Goal: Task Accomplishment & Management: Manage account settings

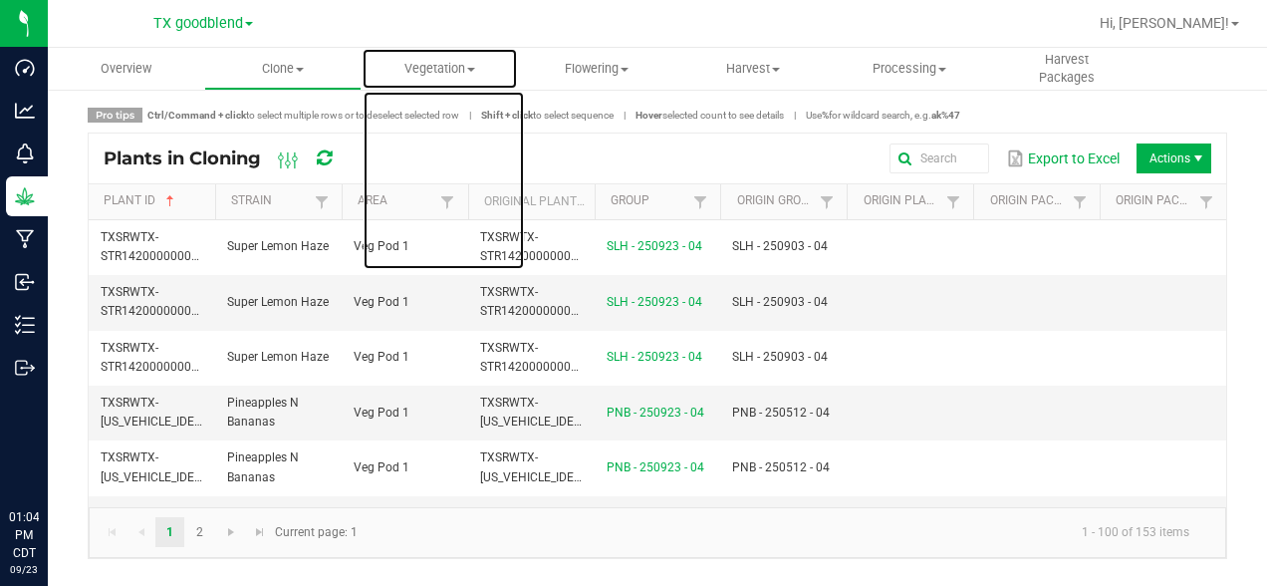
click at [449, 76] on span "Vegetation" at bounding box center [440, 69] width 154 height 18
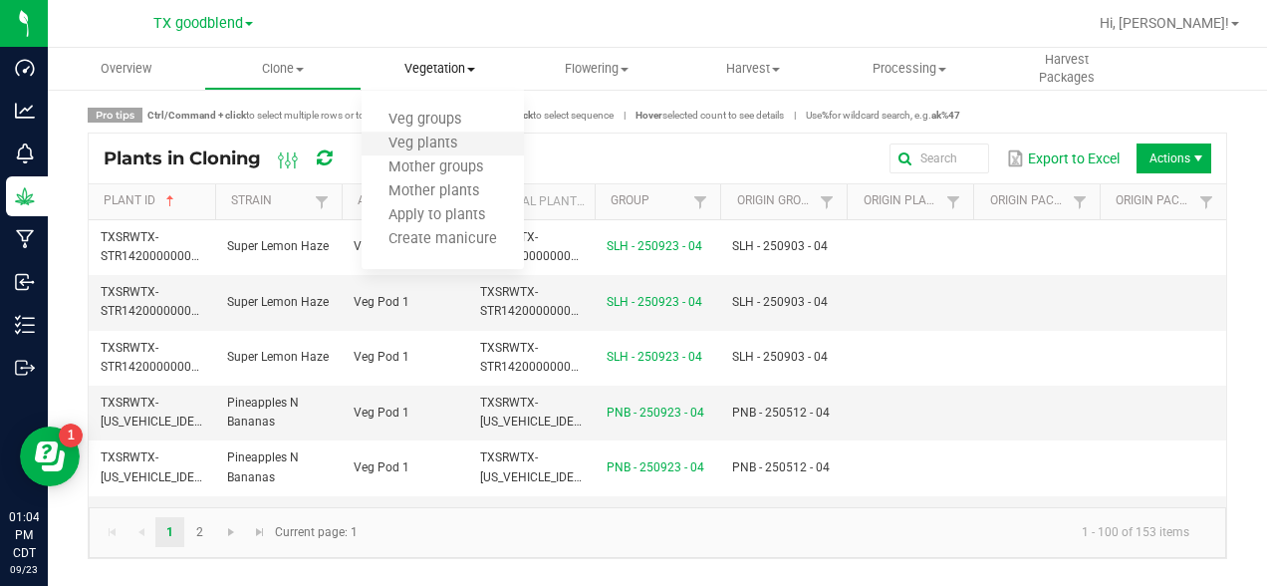
click at [427, 133] on li "Veg plants" at bounding box center [443, 145] width 162 height 24
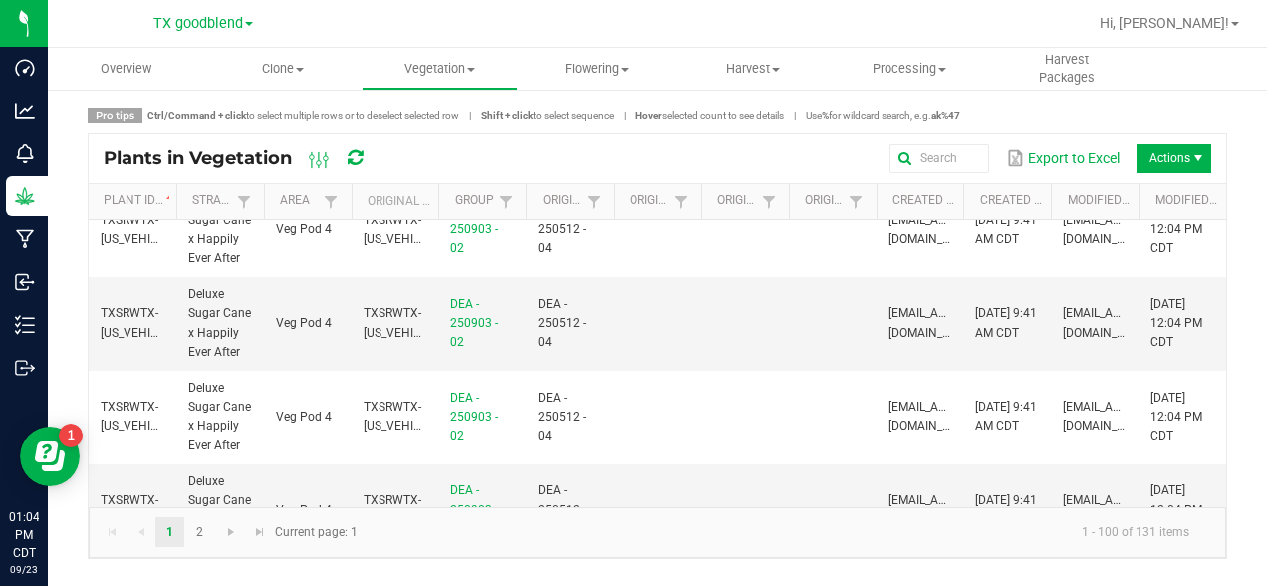
scroll to position [7797, 0]
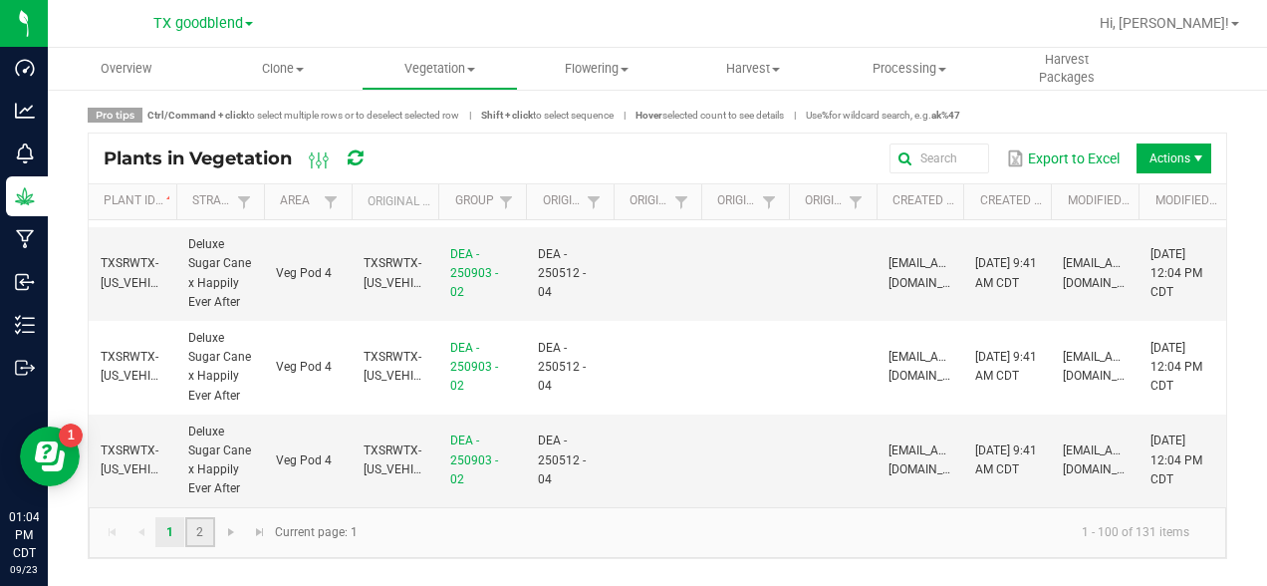
click at [199, 539] on link "2" at bounding box center [199, 532] width 29 height 30
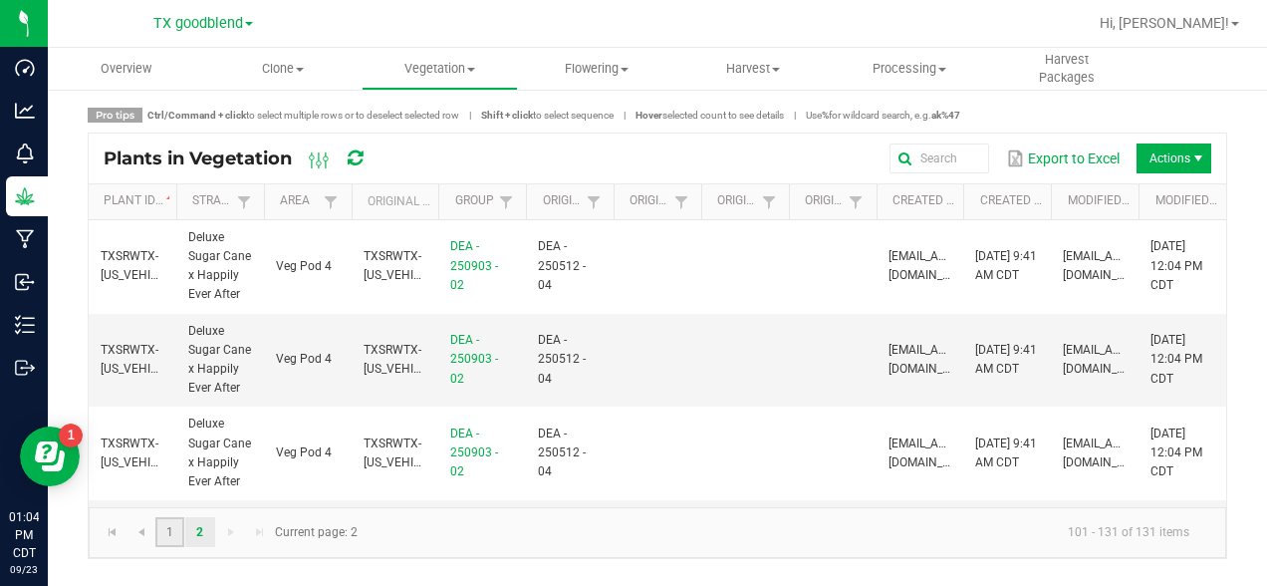
click at [169, 535] on link "1" at bounding box center [169, 532] width 29 height 30
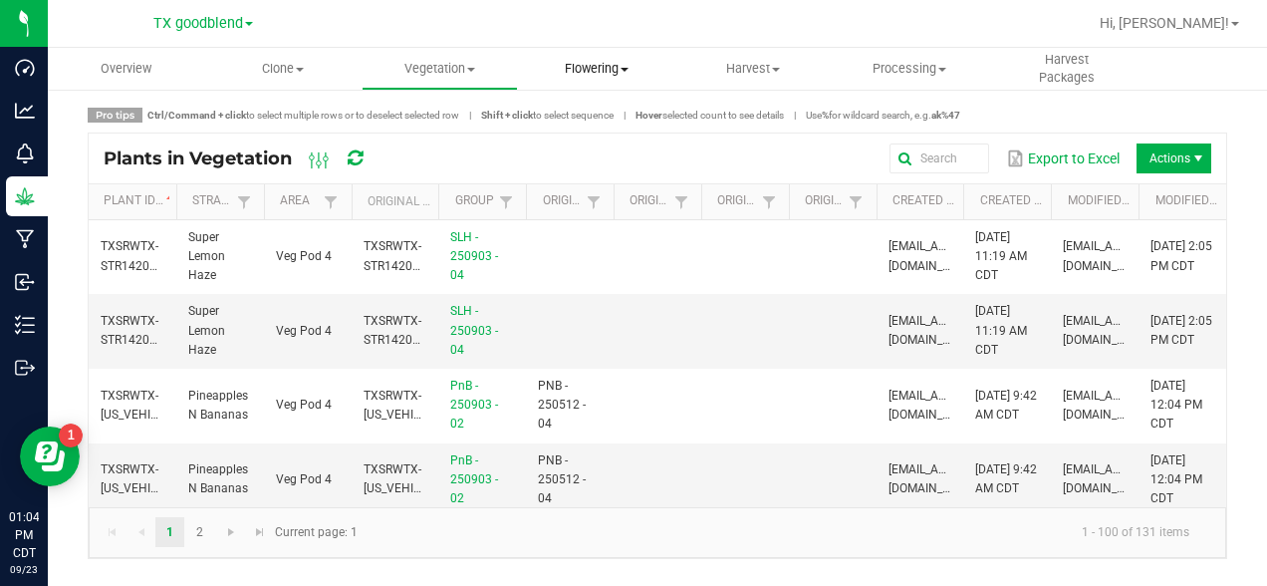
click at [578, 66] on span "Flowering" at bounding box center [596, 69] width 154 height 18
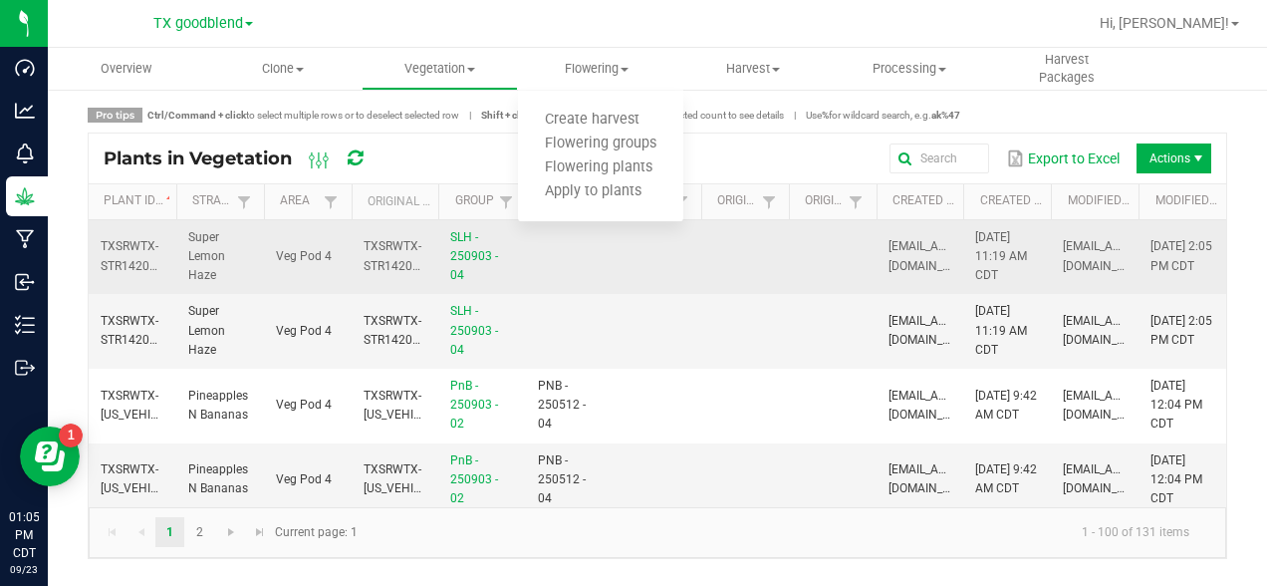
click at [570, 244] on td at bounding box center [570, 257] width 88 height 75
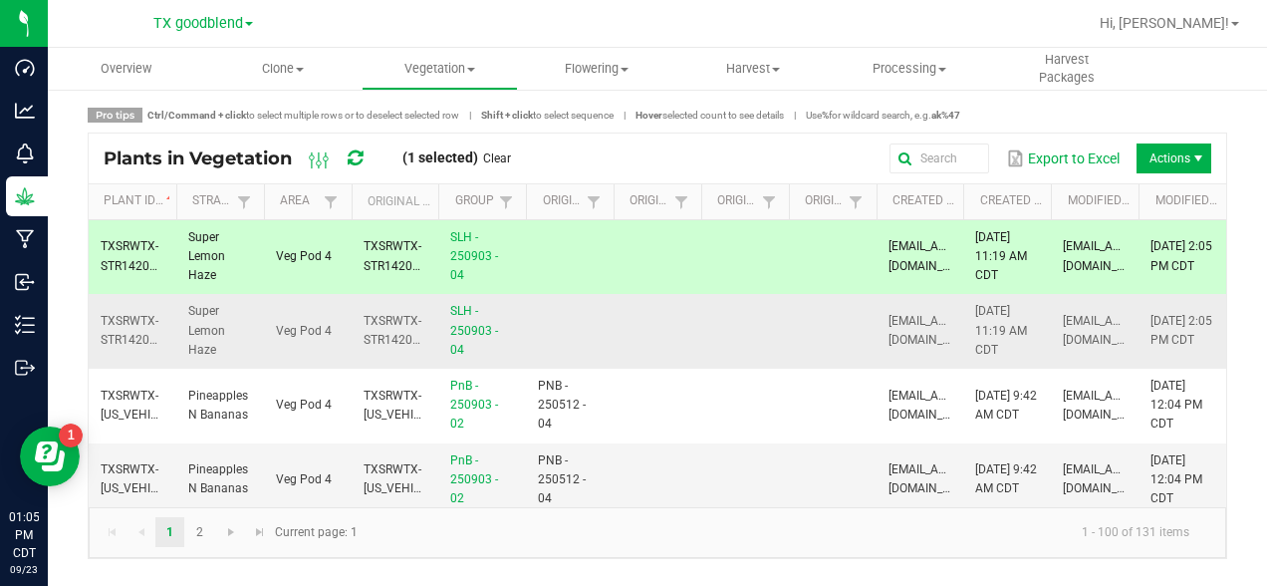
click at [554, 330] on td at bounding box center [570, 331] width 88 height 75
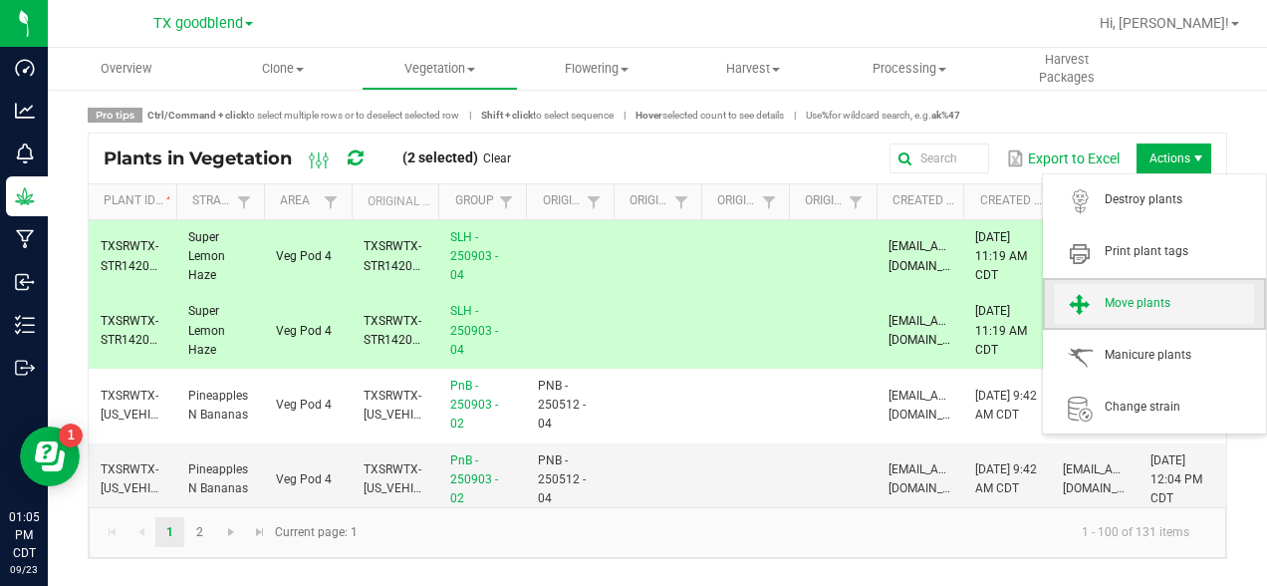
click at [1147, 307] on span "Move plants" at bounding box center [1179, 303] width 149 height 17
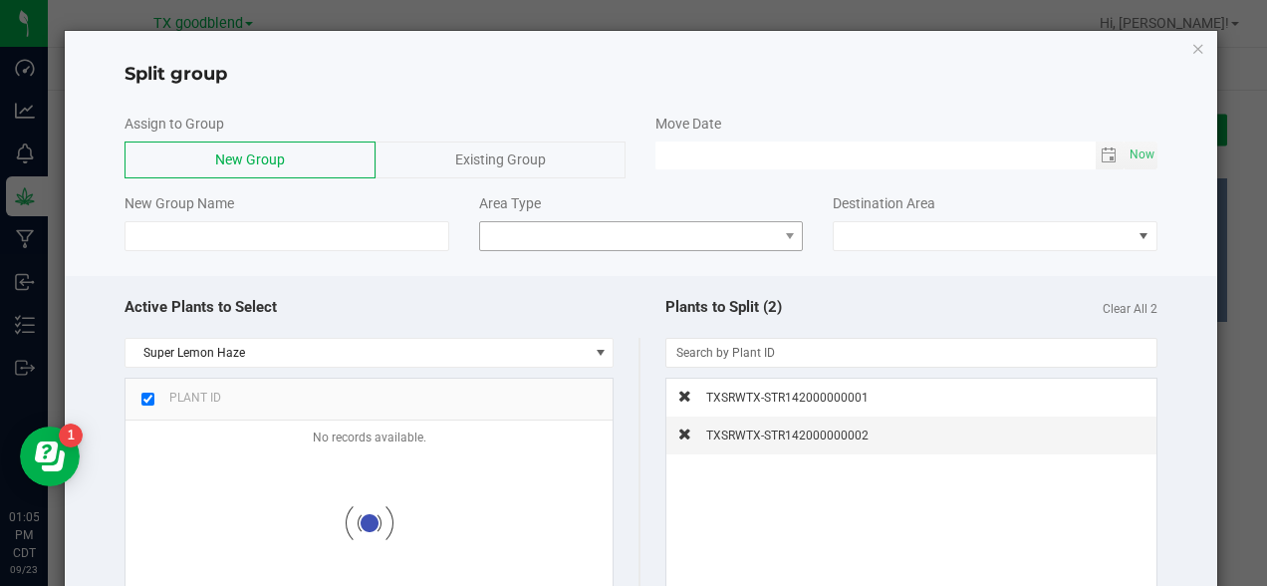
checkbox input "true"
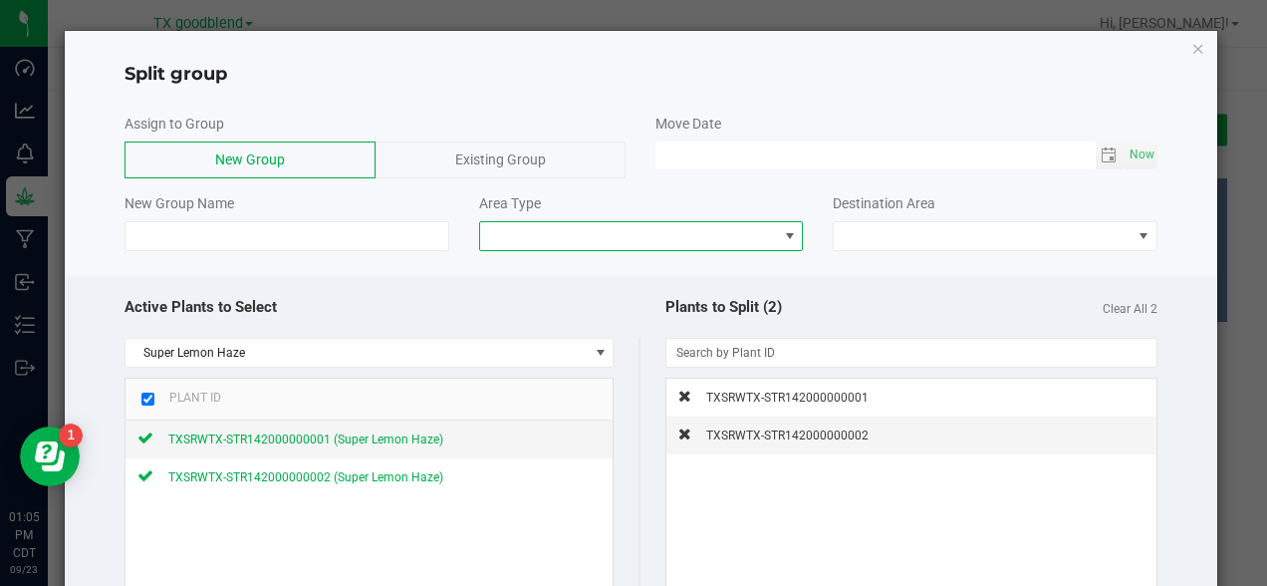
click at [543, 239] on span at bounding box center [628, 236] width 297 height 28
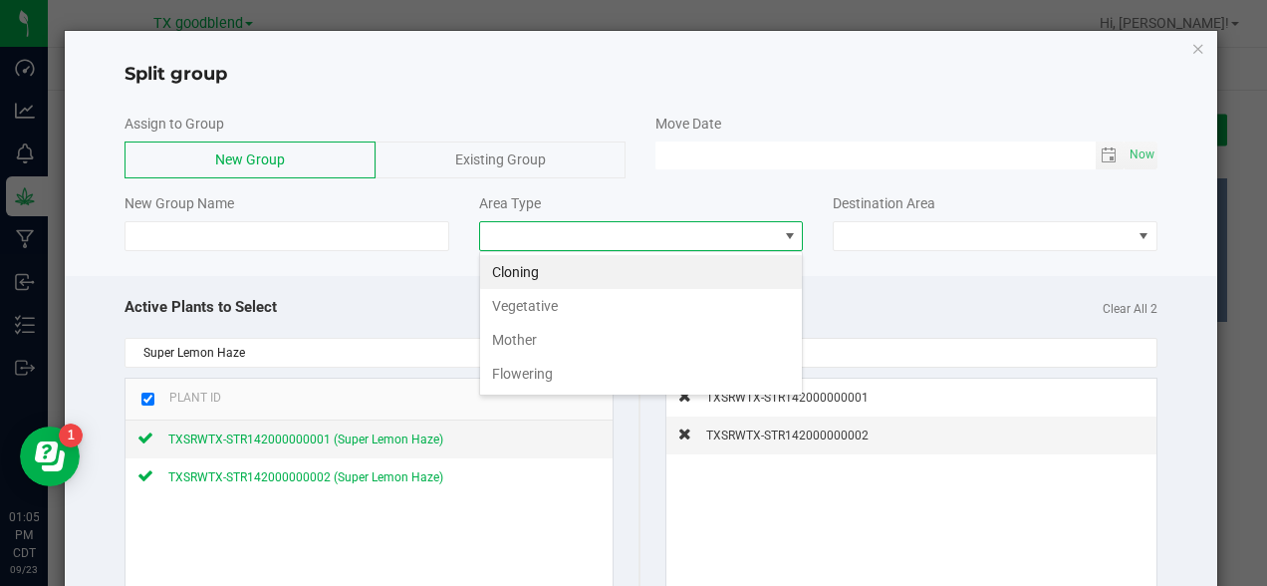
scroll to position [30, 324]
click at [540, 345] on li "Mother" at bounding box center [641, 340] width 322 height 34
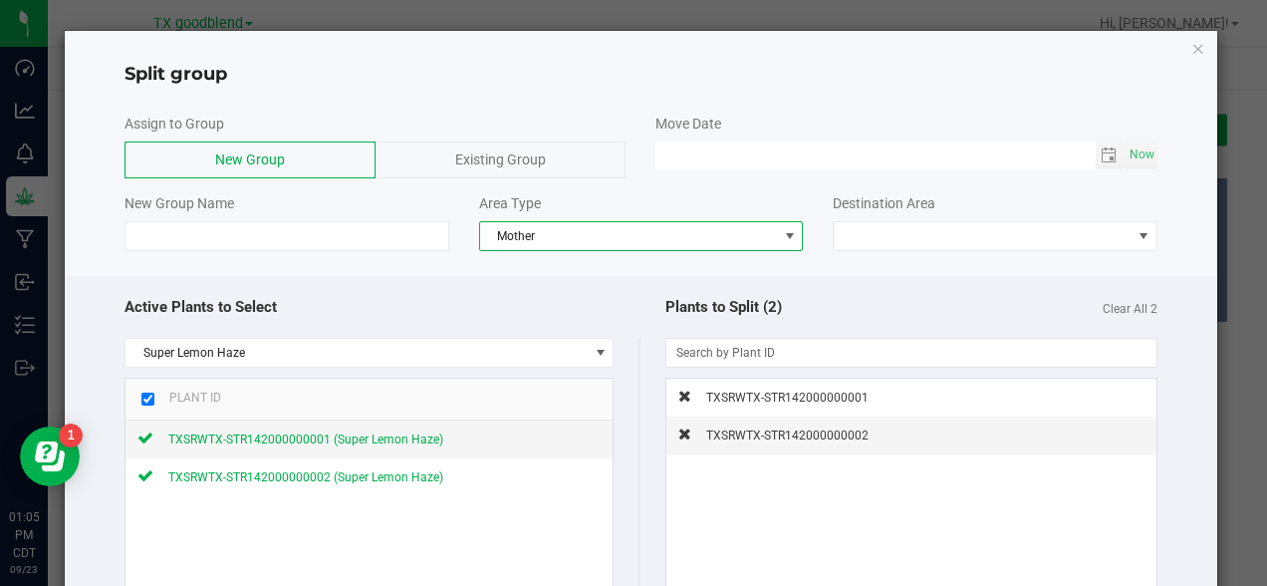
click at [495, 161] on span "Existing Group" at bounding box center [500, 159] width 91 height 16
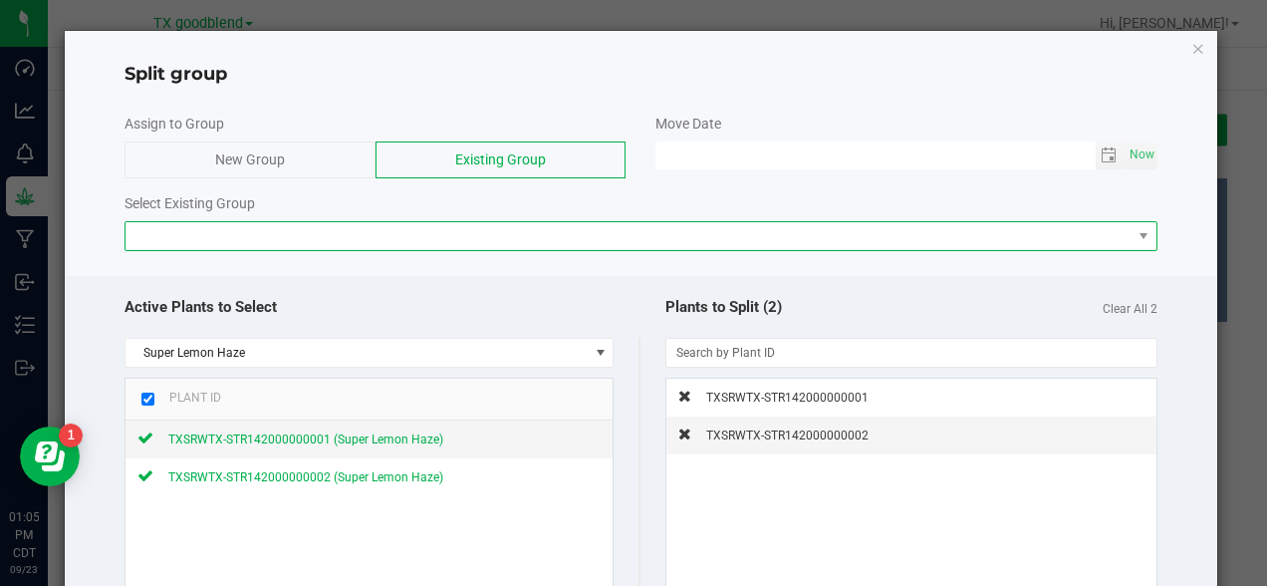
click at [1029, 241] on span at bounding box center [628, 236] width 1005 height 28
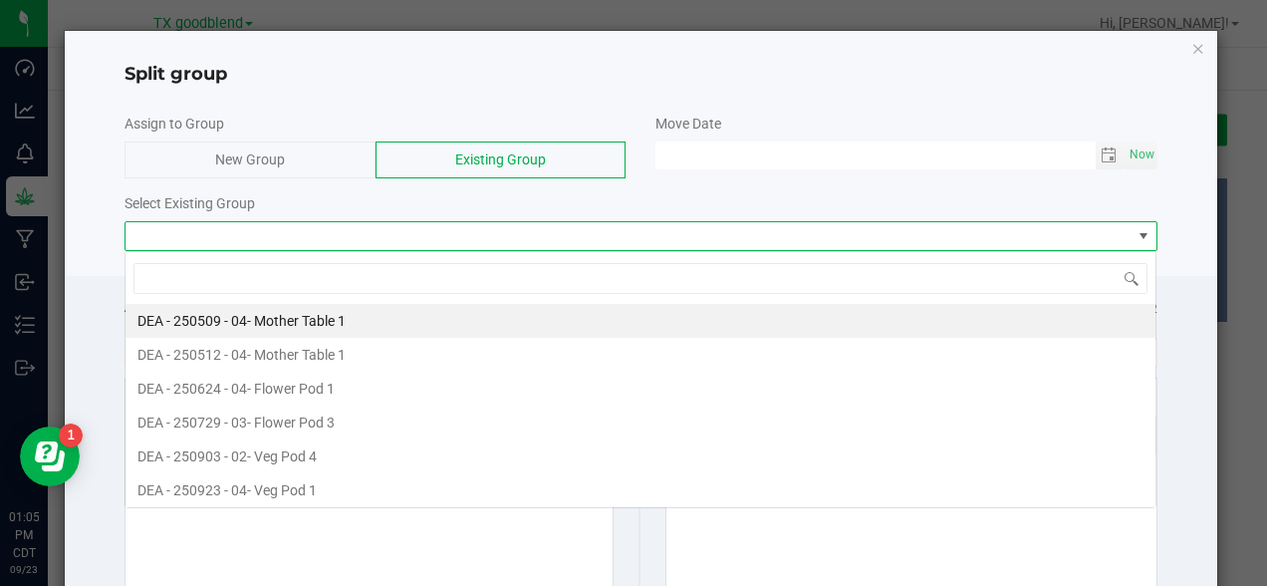
scroll to position [30, 1032]
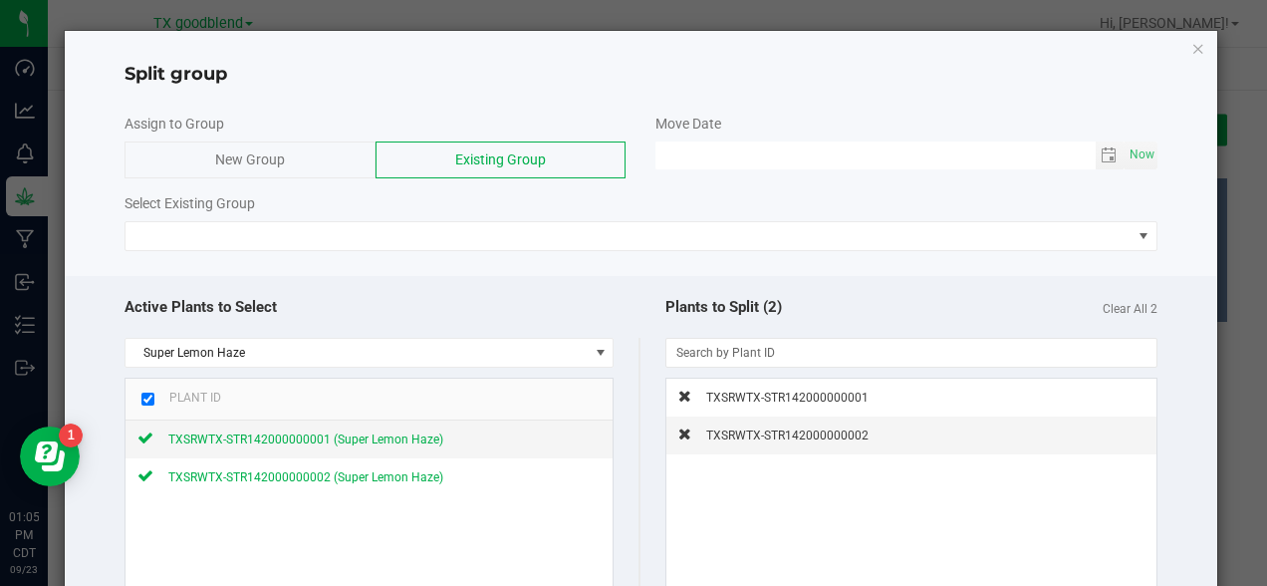
click at [1174, 217] on div "Assign to Group New Group Existing Group Move Date Now Select Existing Group" at bounding box center [641, 182] width 1152 height 157
click at [311, 153] on div "New Group" at bounding box center [250, 159] width 251 height 37
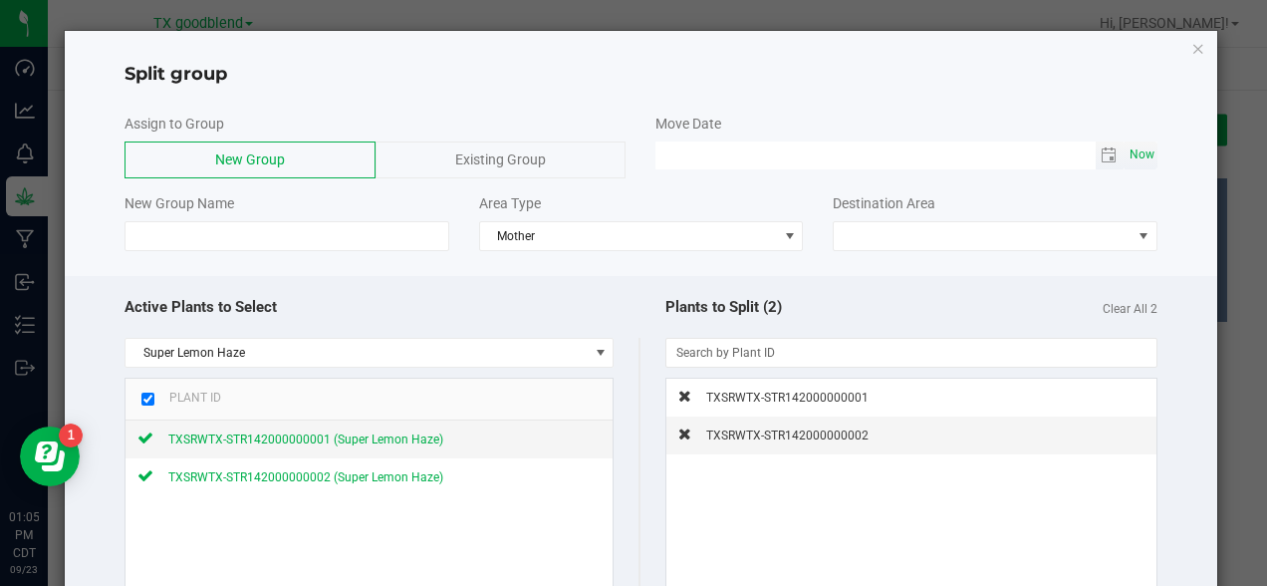
click at [1144, 154] on span "Now" at bounding box center [1142, 154] width 34 height 29
type input "[DATE] 01:05 PM"
click at [1196, 47] on icon "button" at bounding box center [1199, 48] width 14 height 24
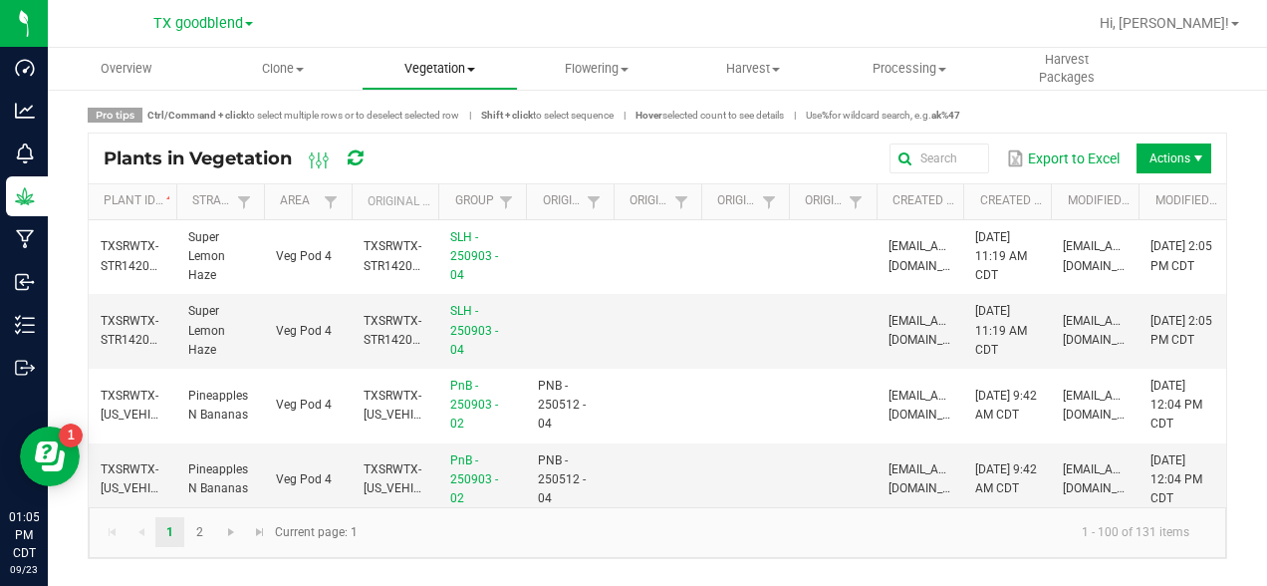
click at [419, 74] on span "Vegetation" at bounding box center [440, 69] width 154 height 18
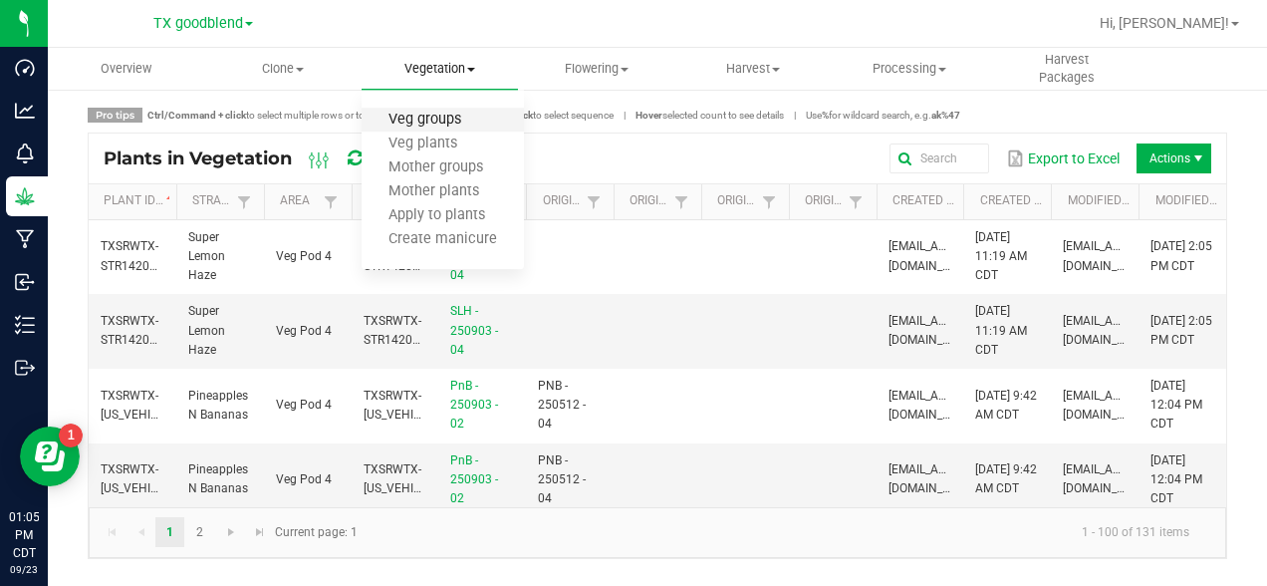
click at [425, 114] on span "Veg groups" at bounding box center [425, 120] width 127 height 17
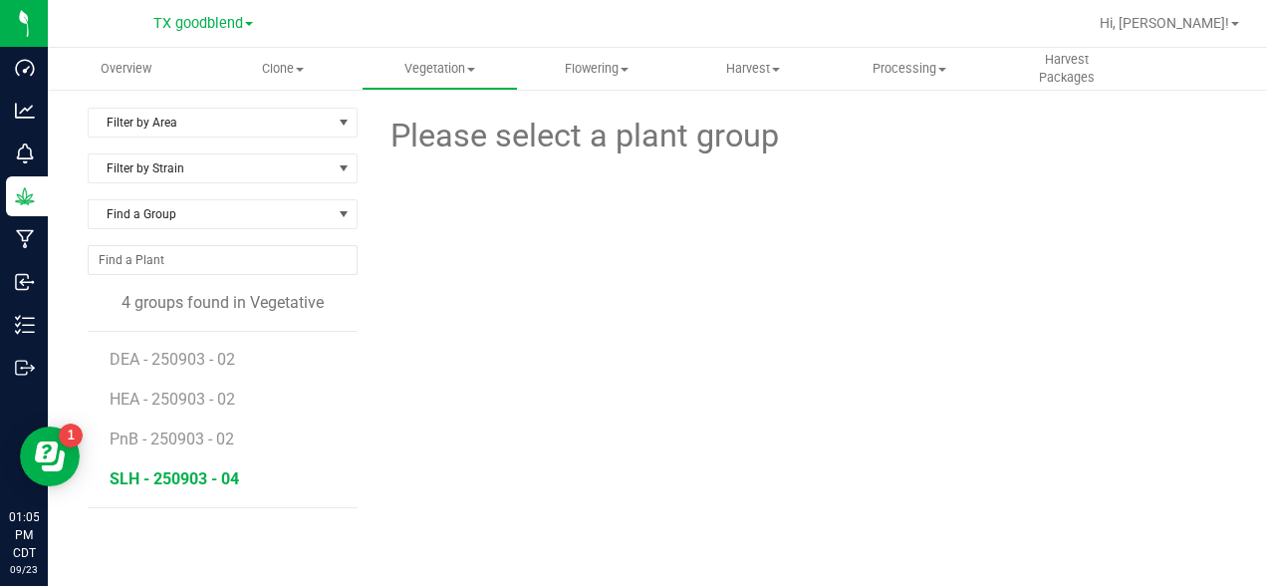
click at [171, 483] on span "SLH - 250903 - 04" at bounding box center [175, 478] width 130 height 19
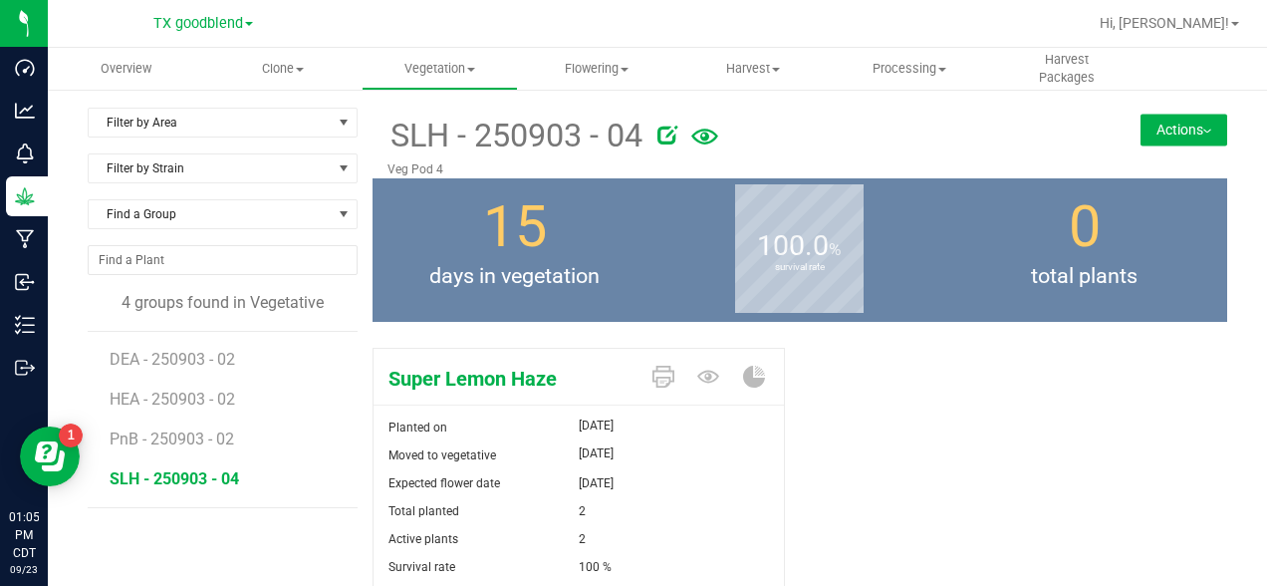
click at [1194, 134] on button "Actions" at bounding box center [1184, 130] width 87 height 32
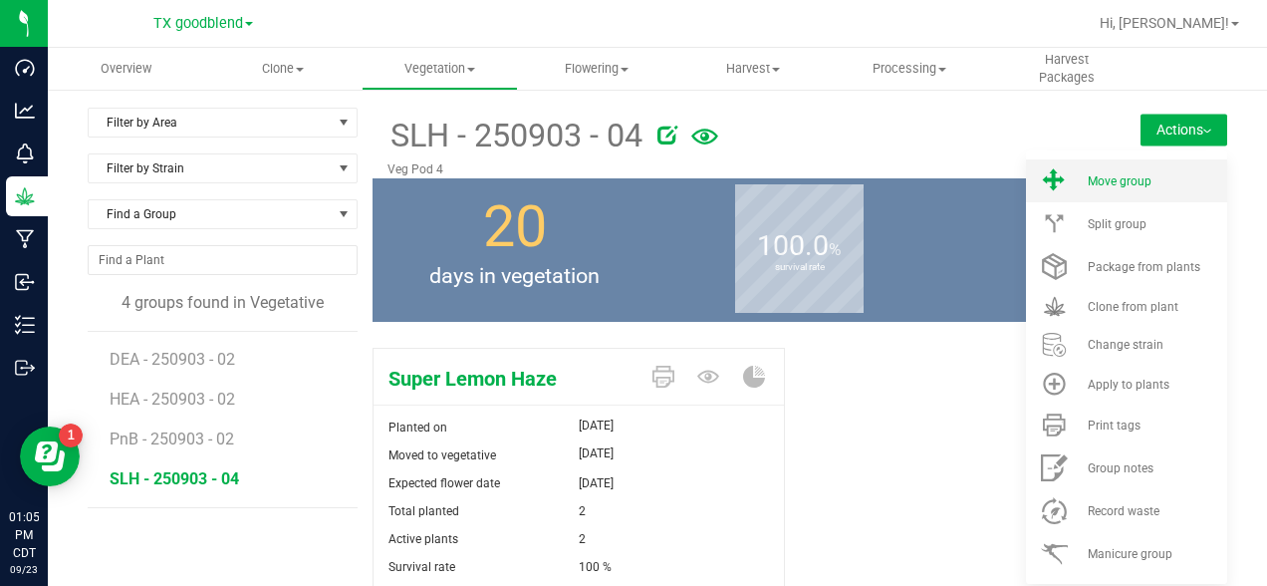
click at [1170, 167] on li "Move group" at bounding box center [1126, 180] width 201 height 43
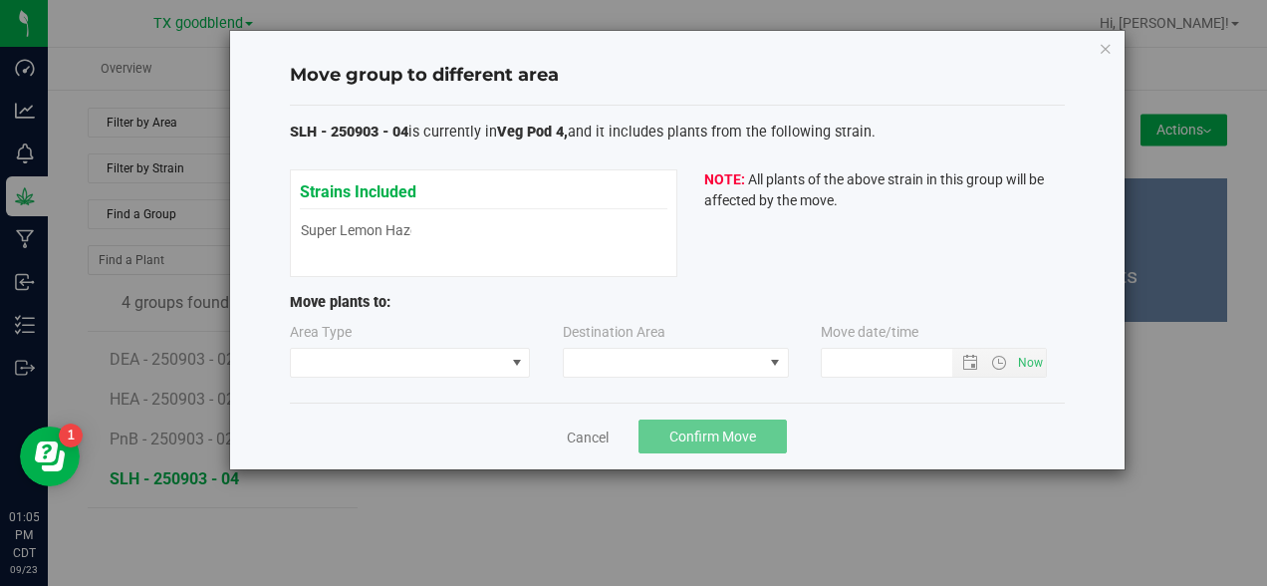
type input "[DATE] 1:05 PM"
click at [610, 364] on span at bounding box center [663, 363] width 199 height 28
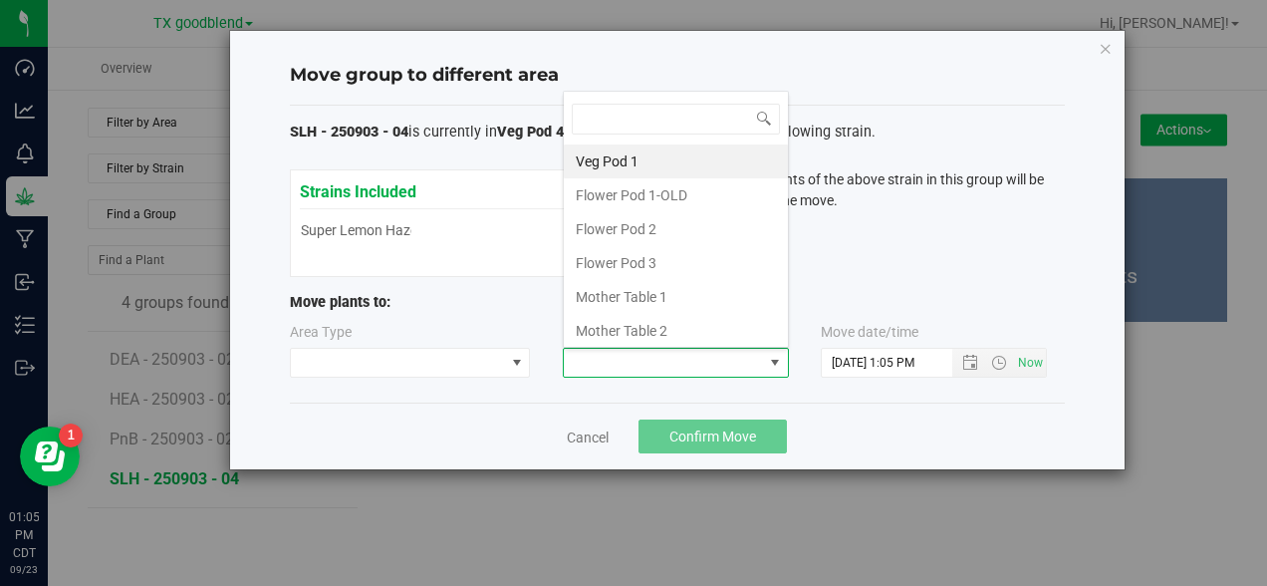
scroll to position [30, 226]
click at [609, 326] on li "Mother Table 2" at bounding box center [676, 331] width 224 height 34
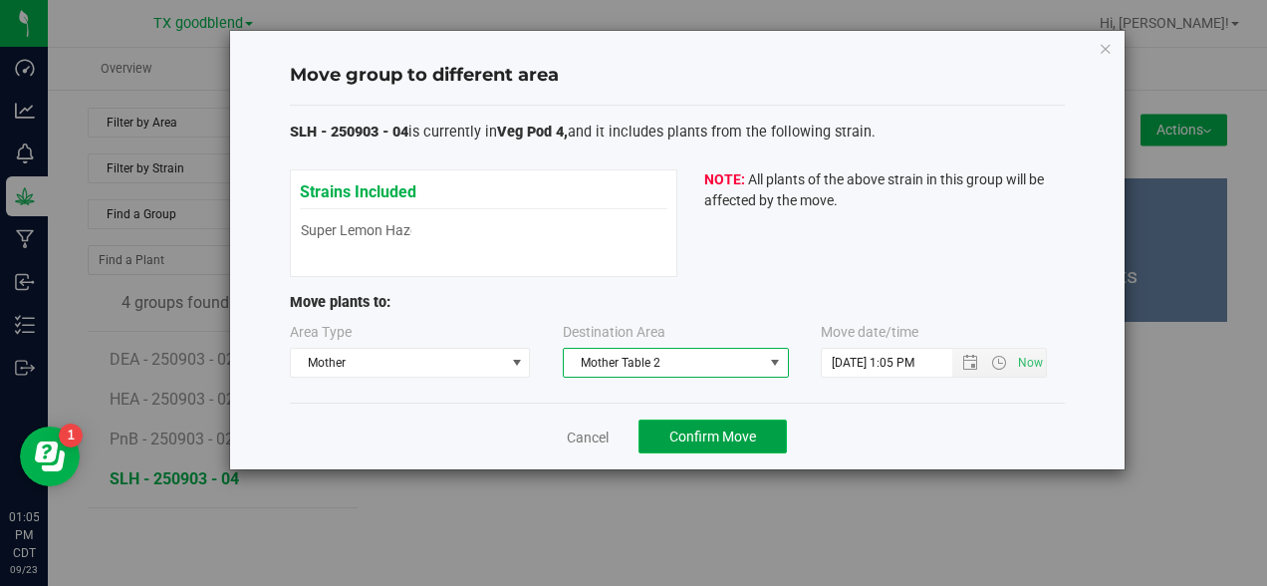
click at [734, 425] on button "Confirm Move" at bounding box center [713, 437] width 148 height 34
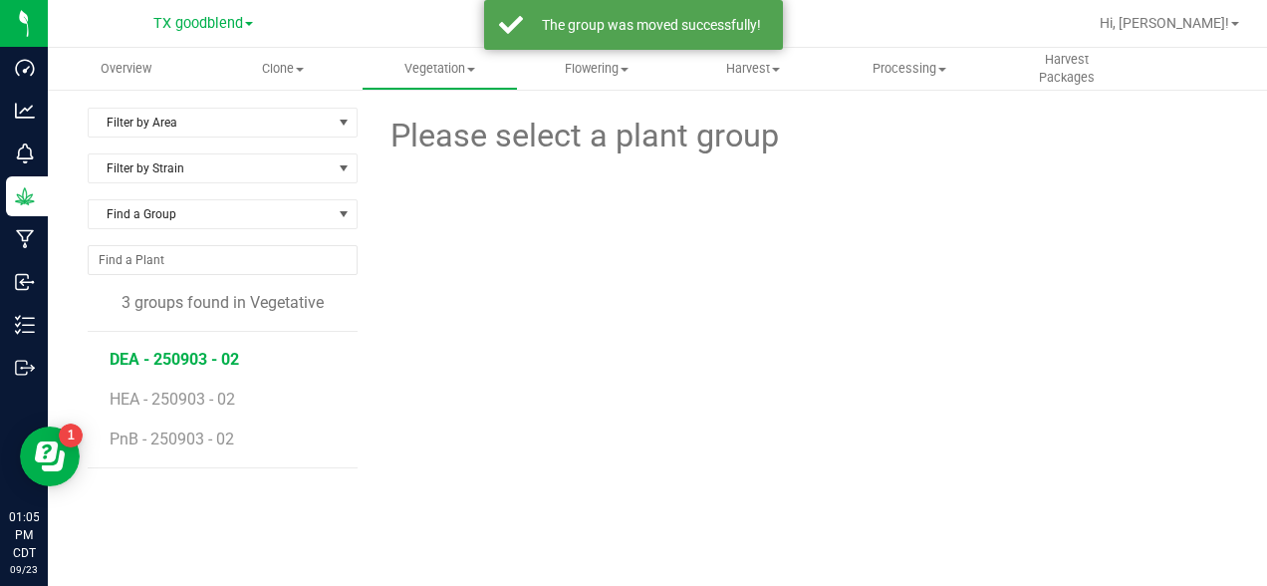
click at [217, 361] on span "DEA - 250903 - 02" at bounding box center [175, 359] width 130 height 19
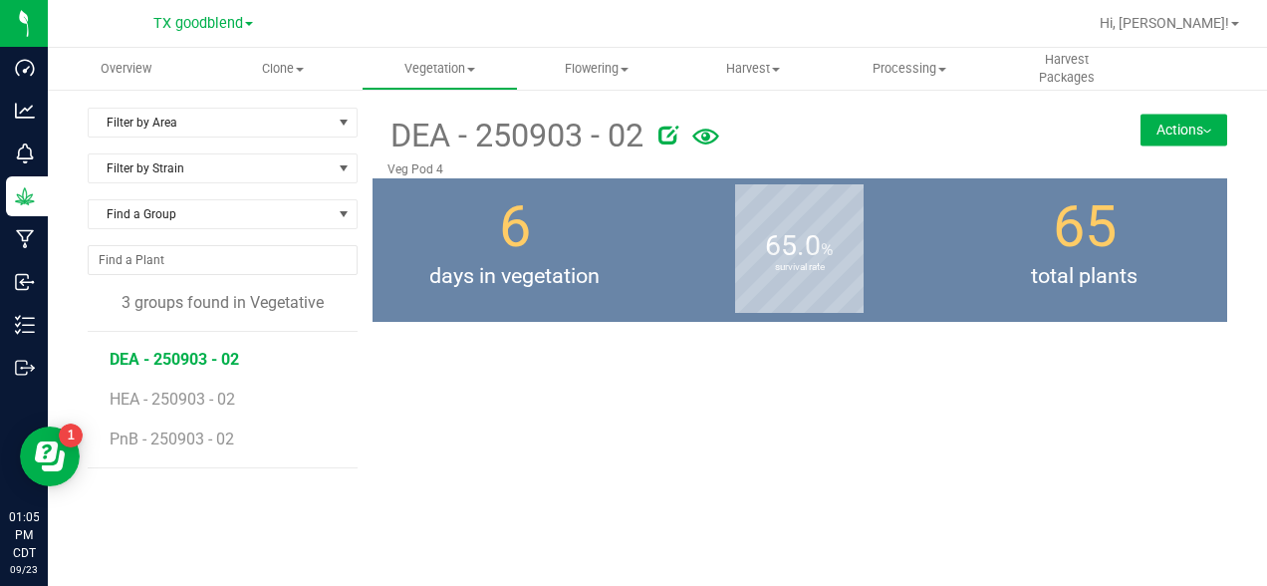
click at [1166, 124] on button "Actions" at bounding box center [1184, 130] width 87 height 32
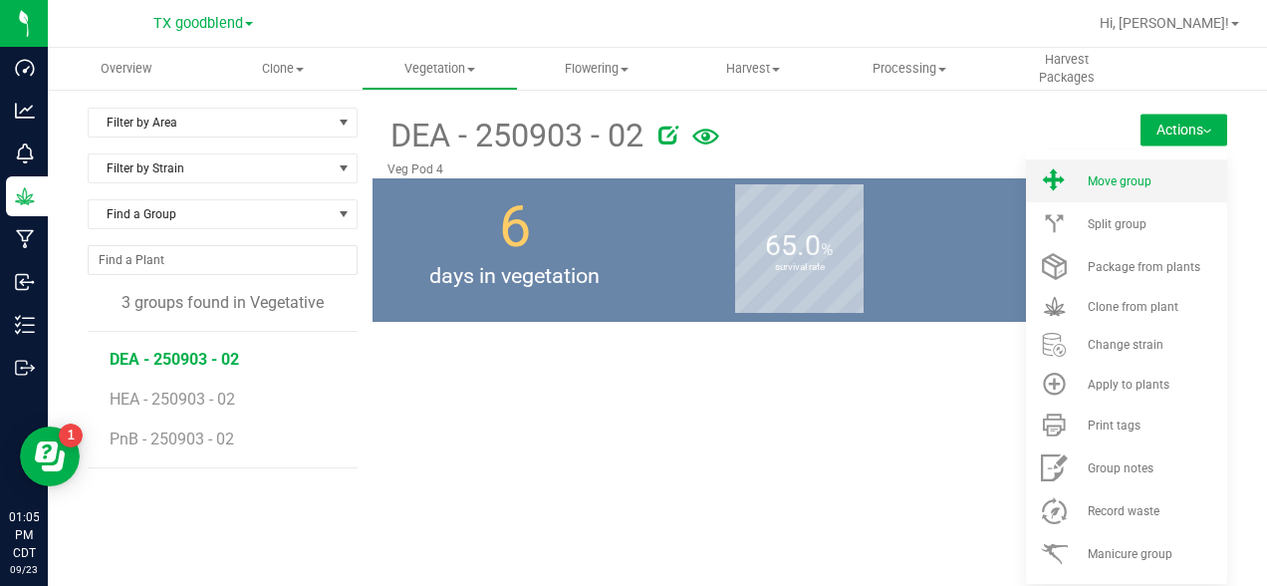
click at [1128, 179] on span "Move group" at bounding box center [1120, 181] width 64 height 14
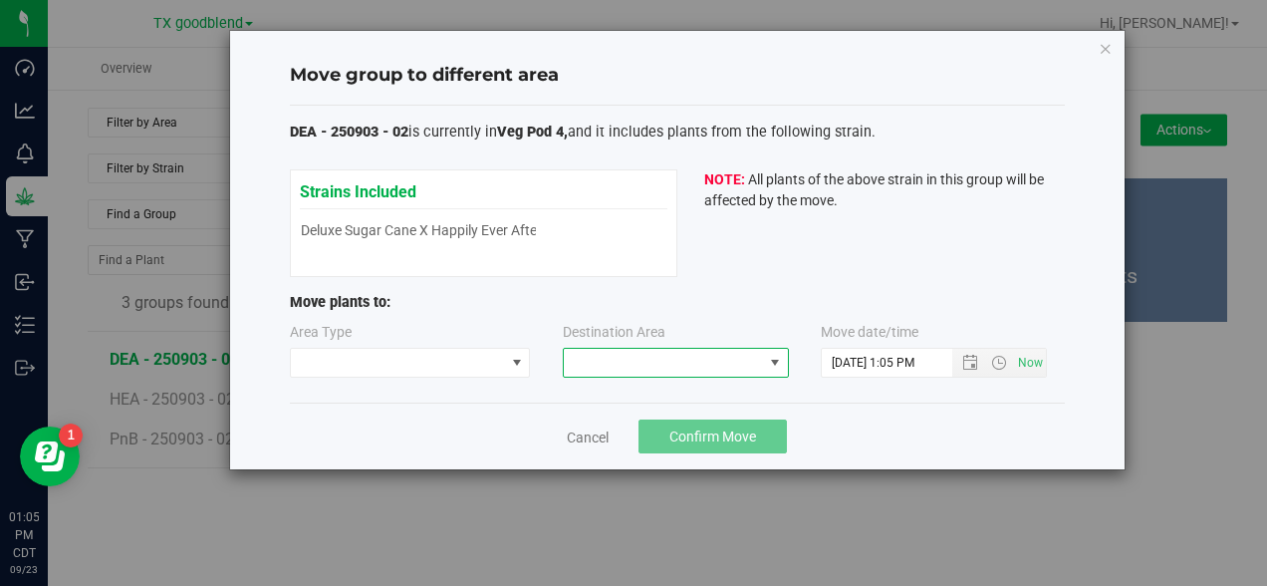
click at [719, 365] on span at bounding box center [663, 363] width 199 height 28
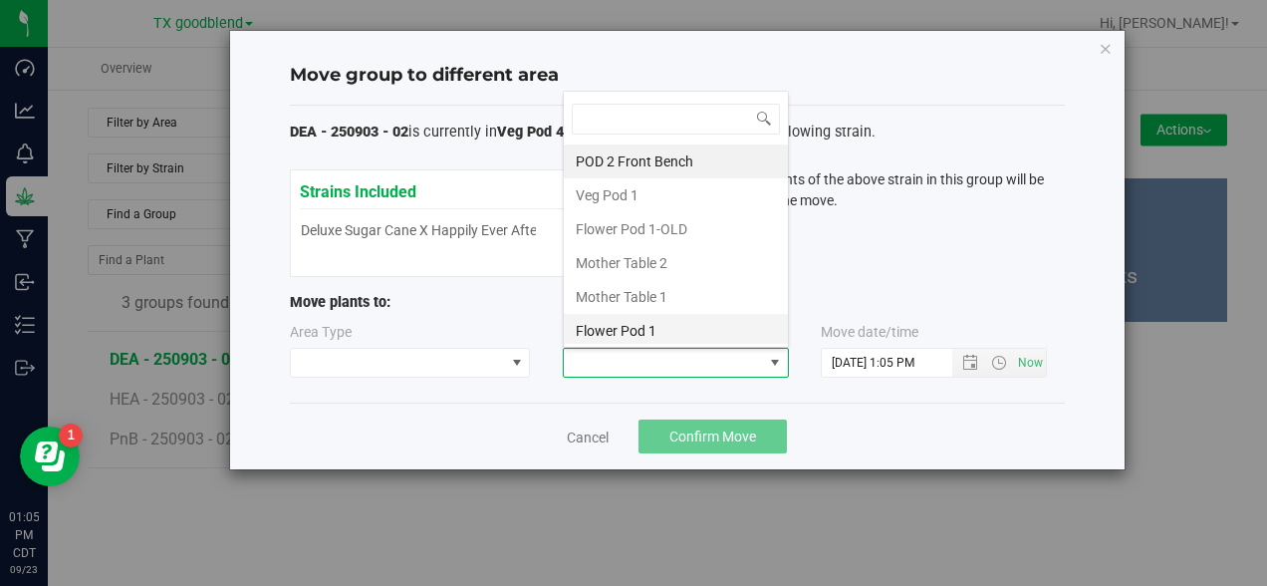
scroll to position [72, 0]
click at [668, 326] on li "Flower Pod 2" at bounding box center [676, 327] width 224 height 34
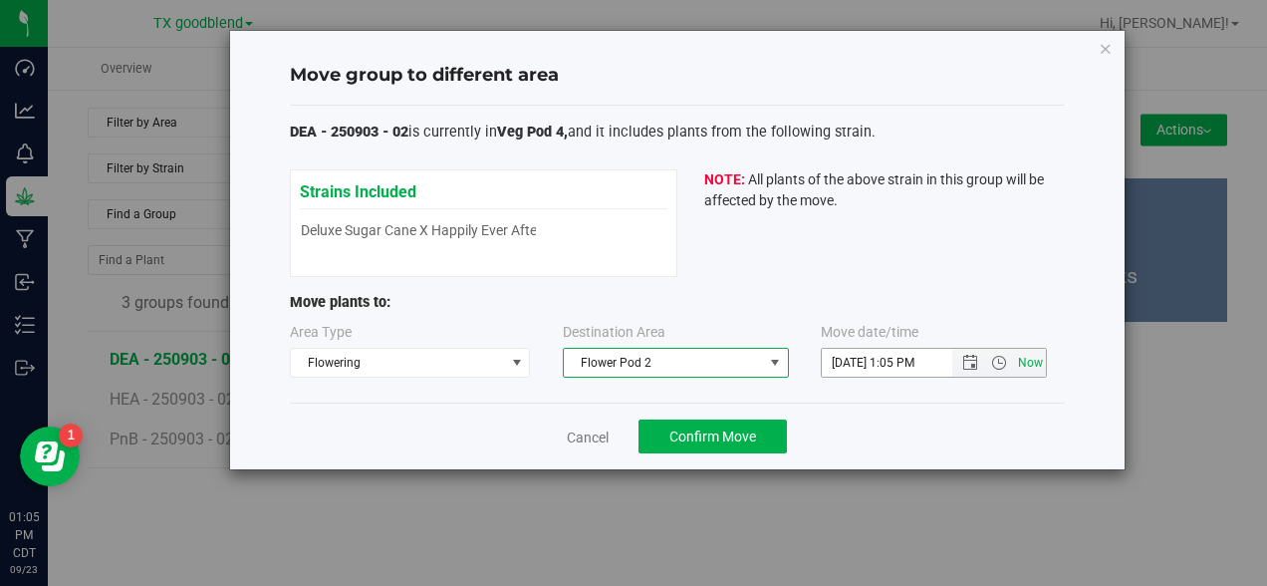
click at [1035, 363] on span "Now" at bounding box center [1031, 363] width 34 height 29
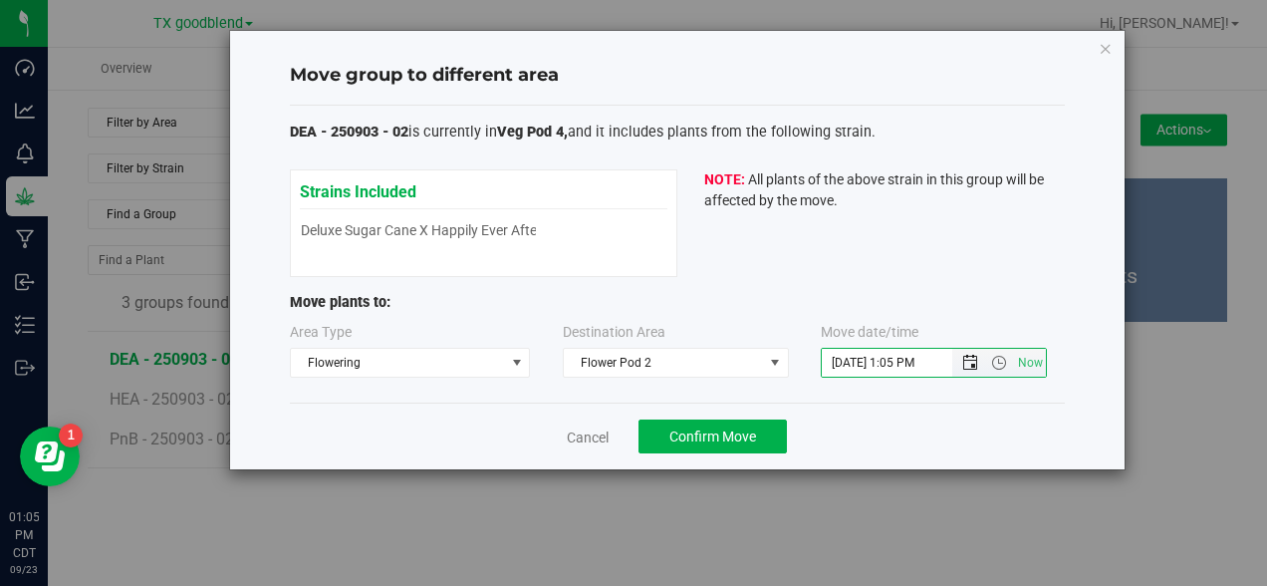
click at [974, 369] on span "Open the date view" at bounding box center [971, 363] width 16 height 16
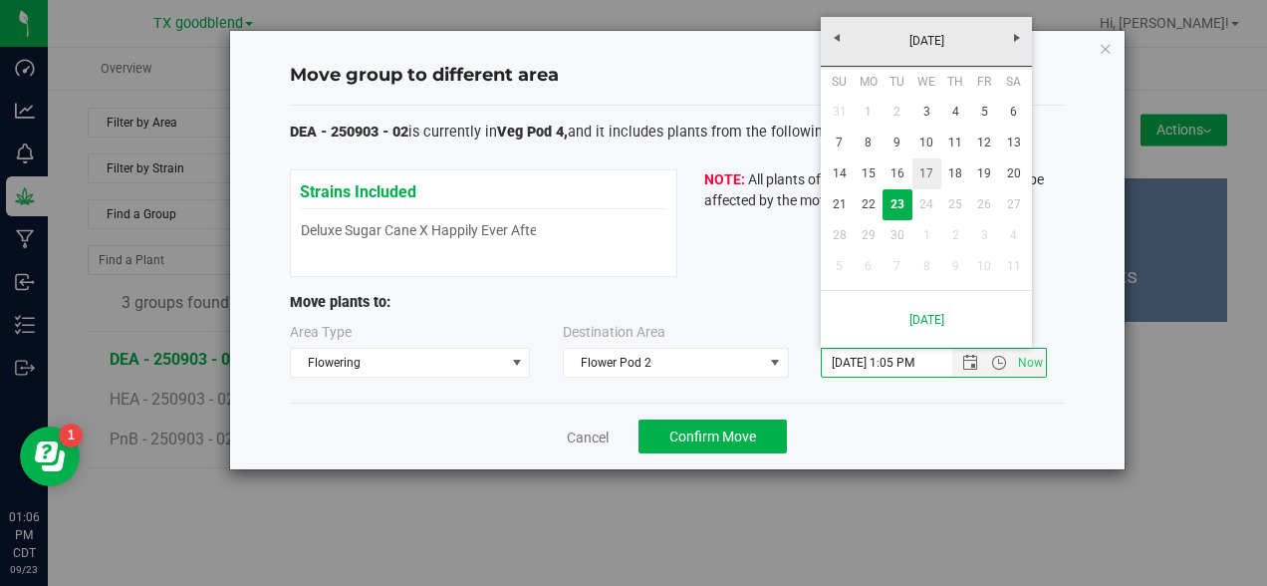
click at [924, 176] on link "17" at bounding box center [927, 173] width 29 height 31
type input "[DATE] 1:05 PM"
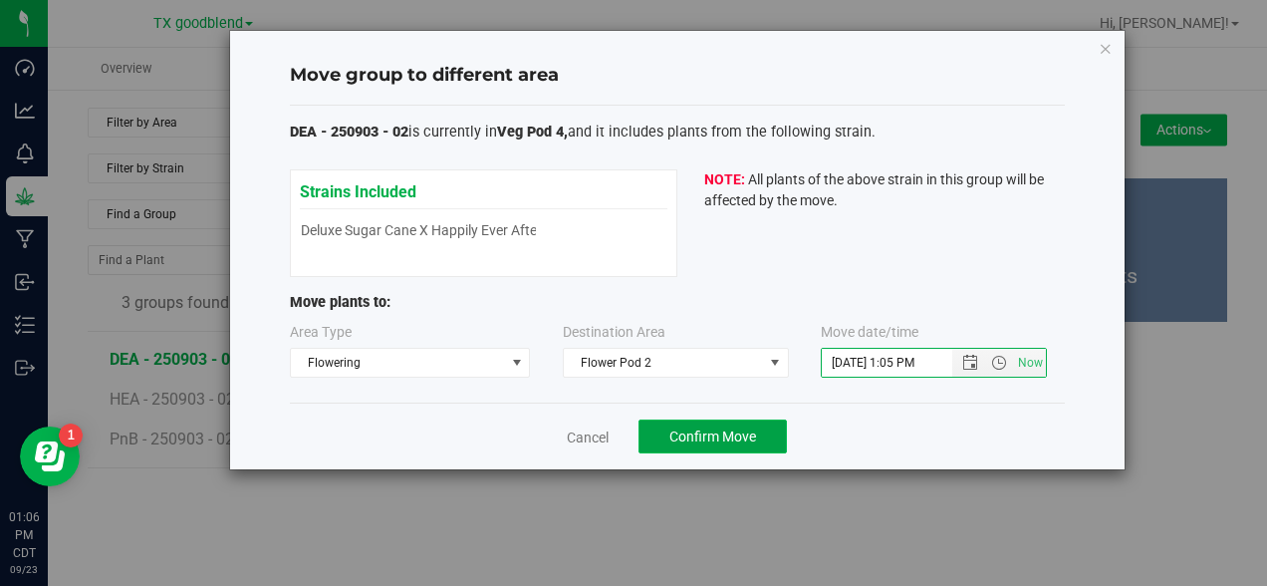
click at [734, 435] on span "Confirm Move" at bounding box center [713, 436] width 87 height 16
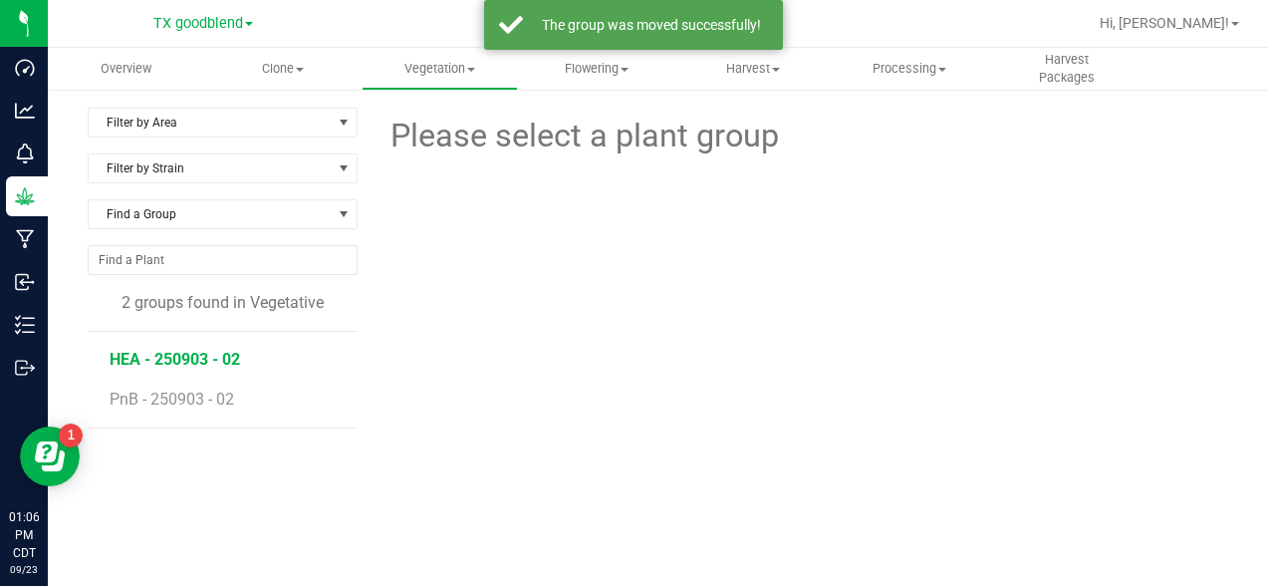
click at [208, 351] on span "HEA - 250903 - 02" at bounding box center [175, 359] width 131 height 19
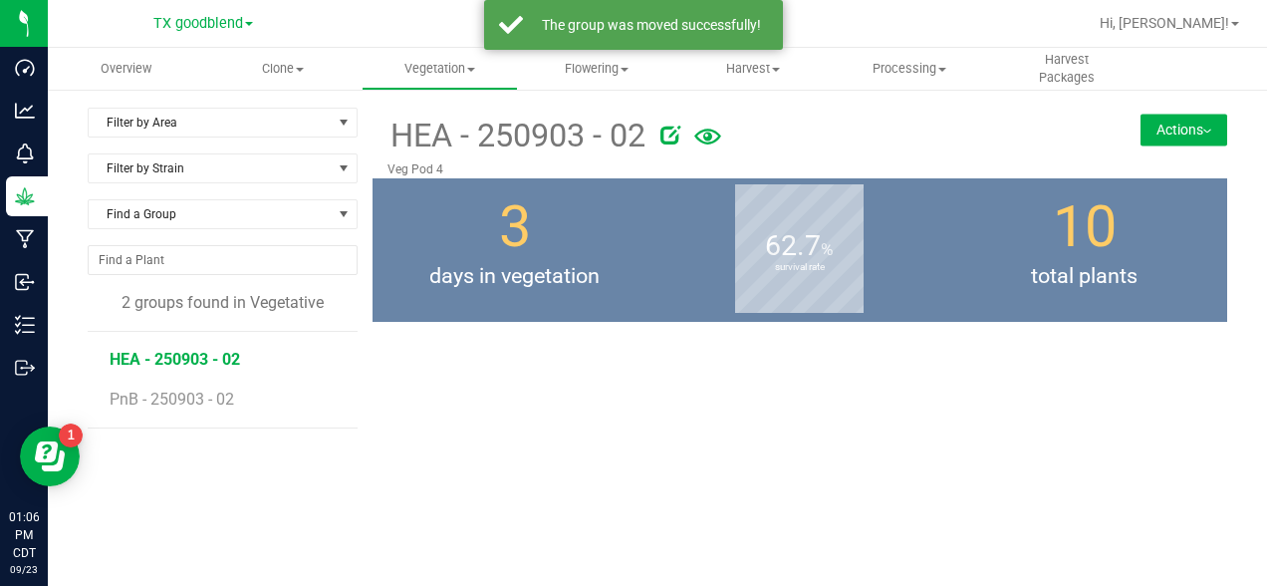
click at [1184, 127] on button "Actions" at bounding box center [1184, 130] width 87 height 32
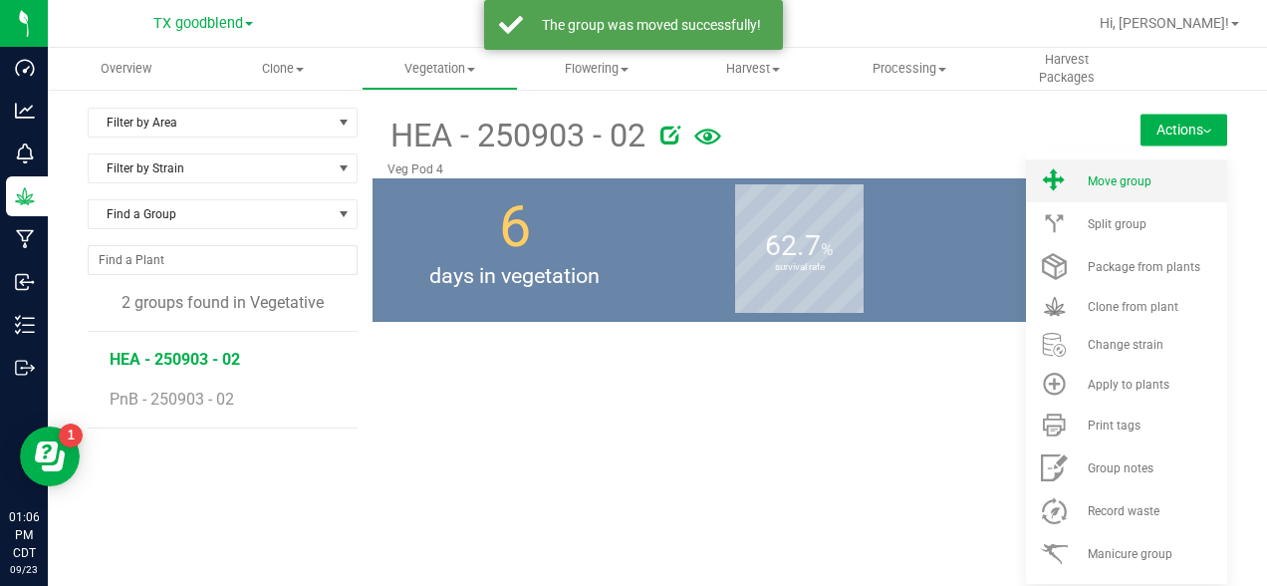
click at [1149, 174] on span "Move group" at bounding box center [1120, 181] width 64 height 14
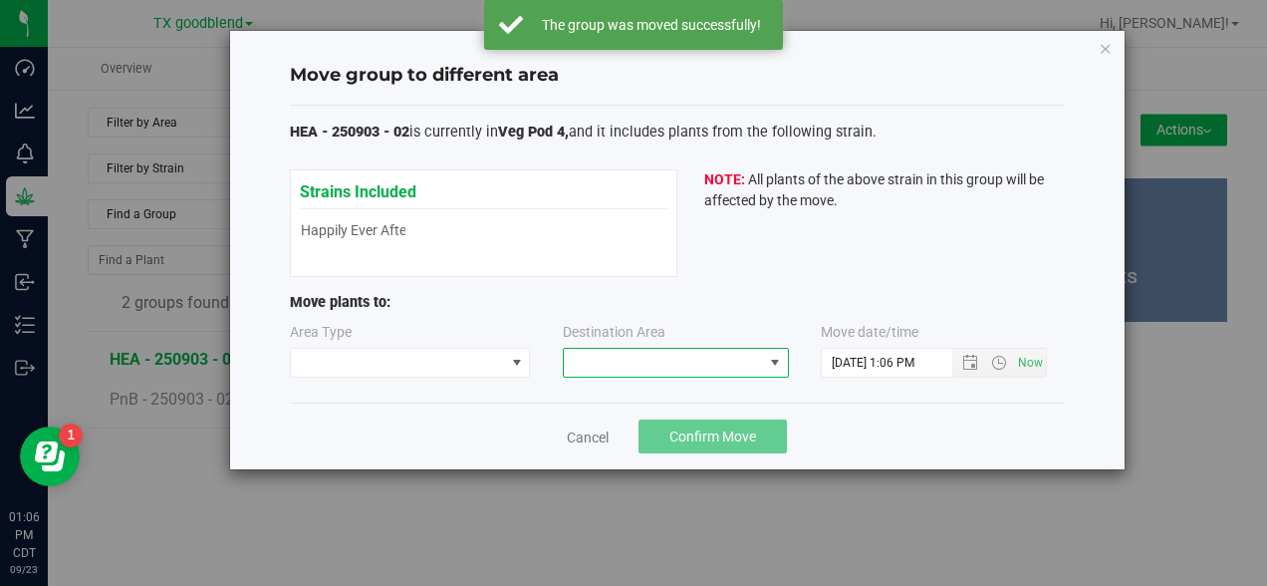
click at [746, 360] on span at bounding box center [663, 363] width 199 height 28
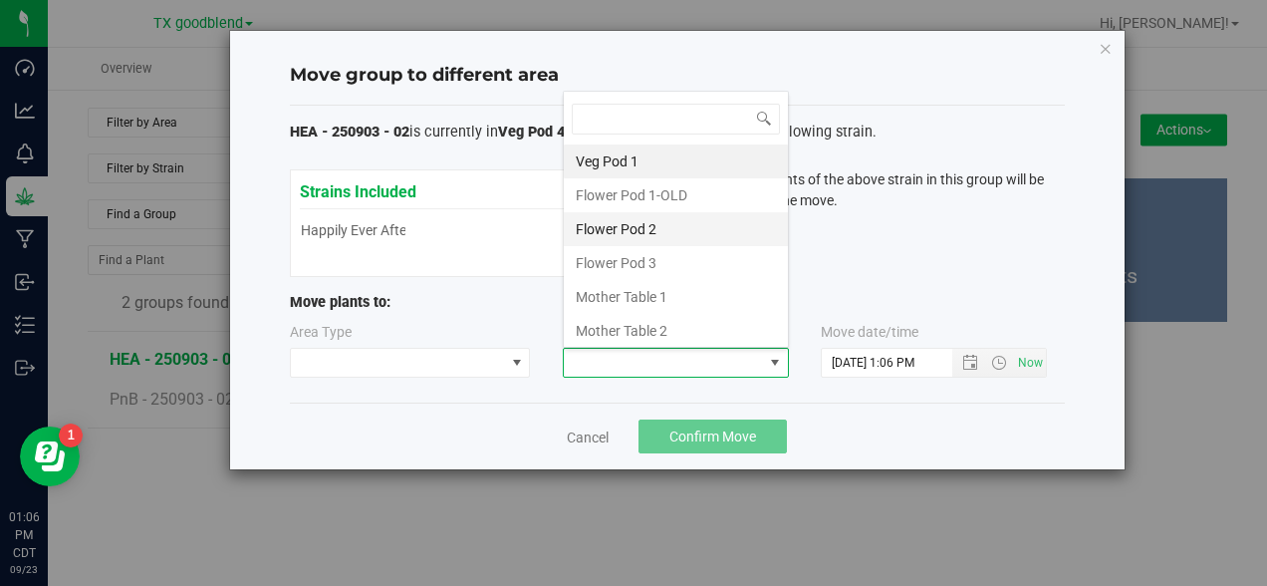
click at [651, 230] on li "Flower Pod 2" at bounding box center [676, 229] width 224 height 34
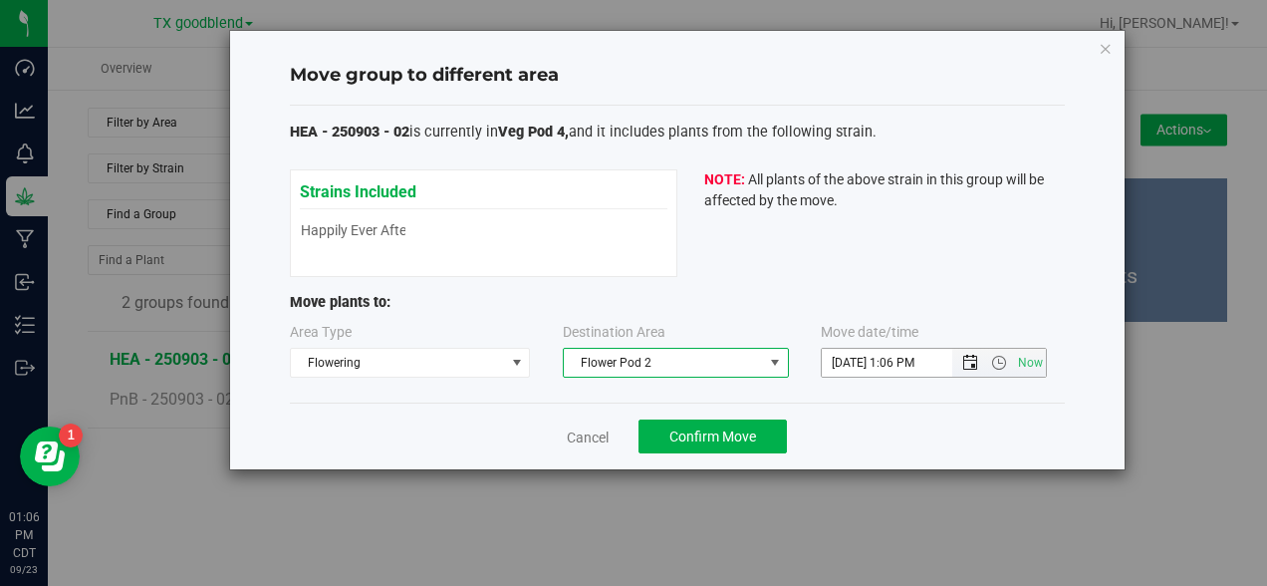
click at [973, 362] on span "Open the date view" at bounding box center [971, 363] width 16 height 16
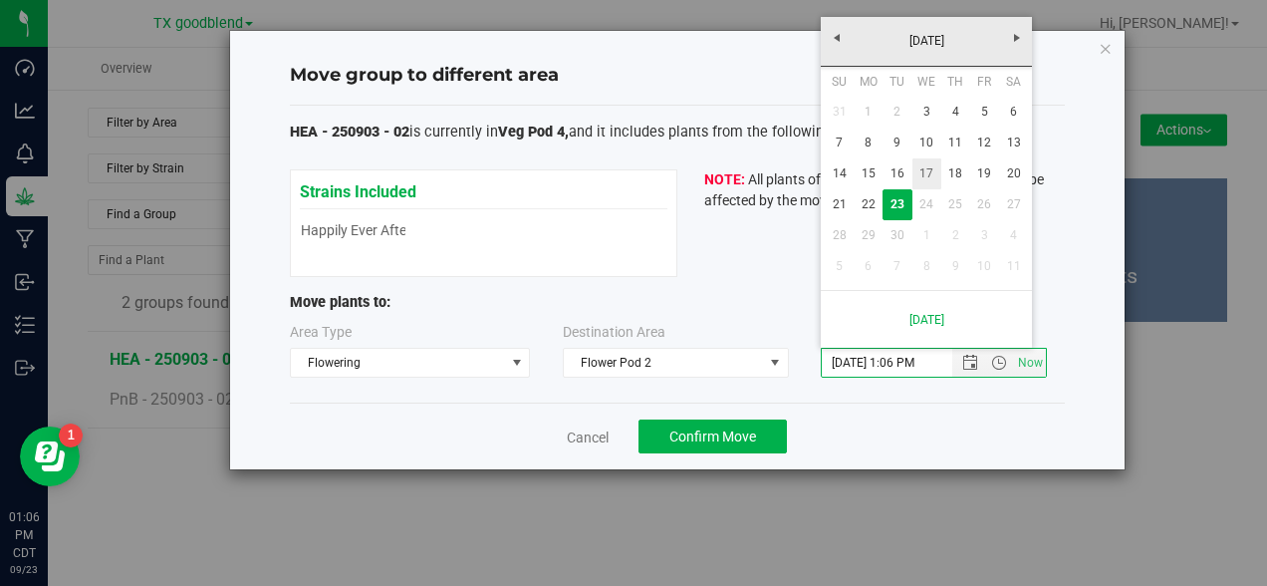
click at [931, 164] on link "17" at bounding box center [927, 173] width 29 height 31
type input "[DATE] 1:06 PM"
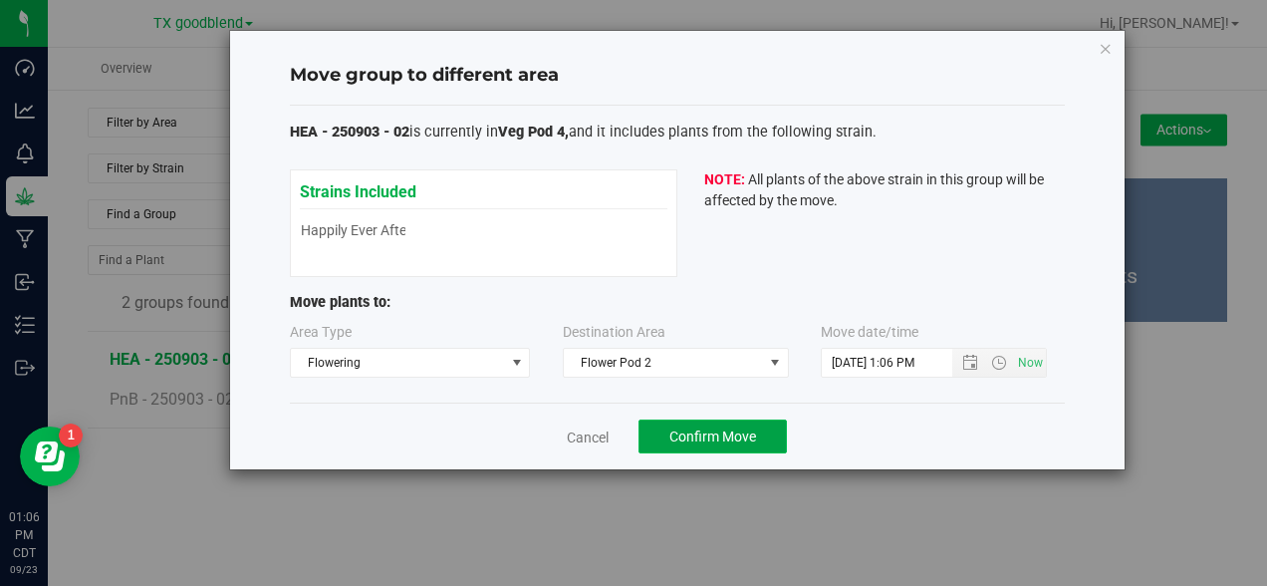
click at [740, 435] on span "Confirm Move" at bounding box center [713, 436] width 87 height 16
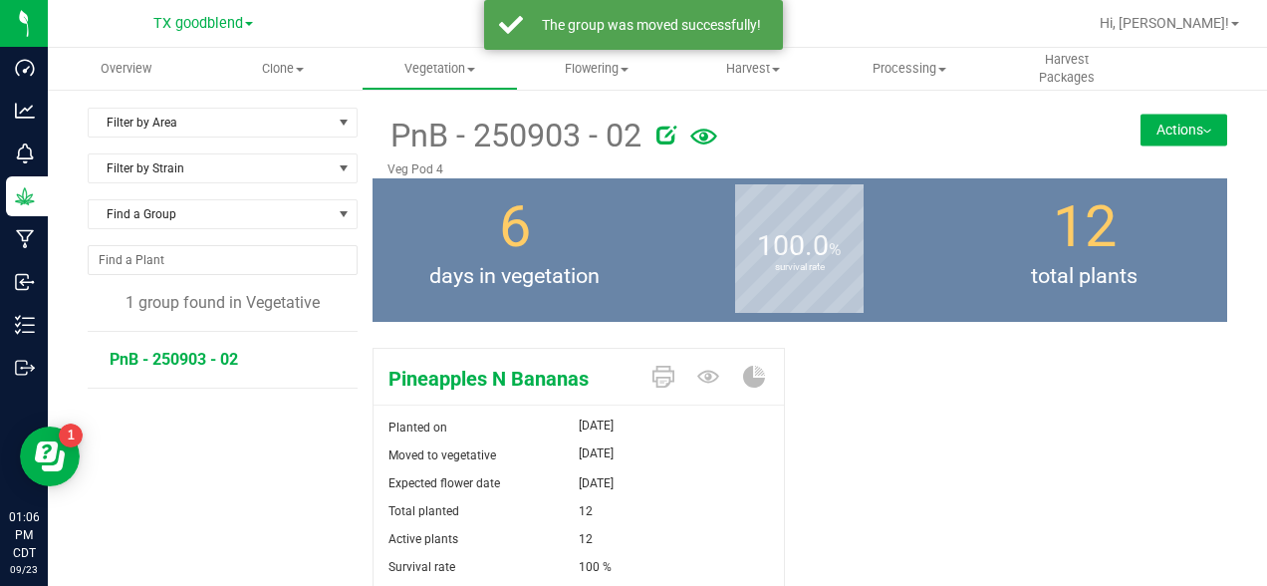
click at [1204, 130] on img at bounding box center [1208, 132] width 8 height 4
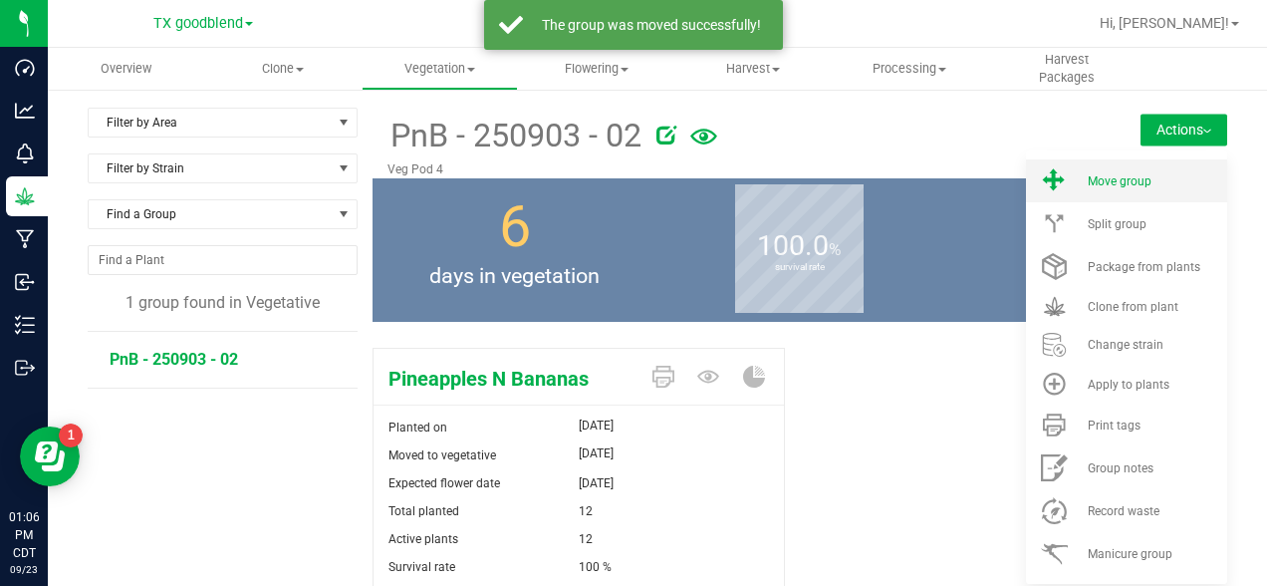
click at [1155, 182] on div "Move group" at bounding box center [1156, 181] width 136 height 14
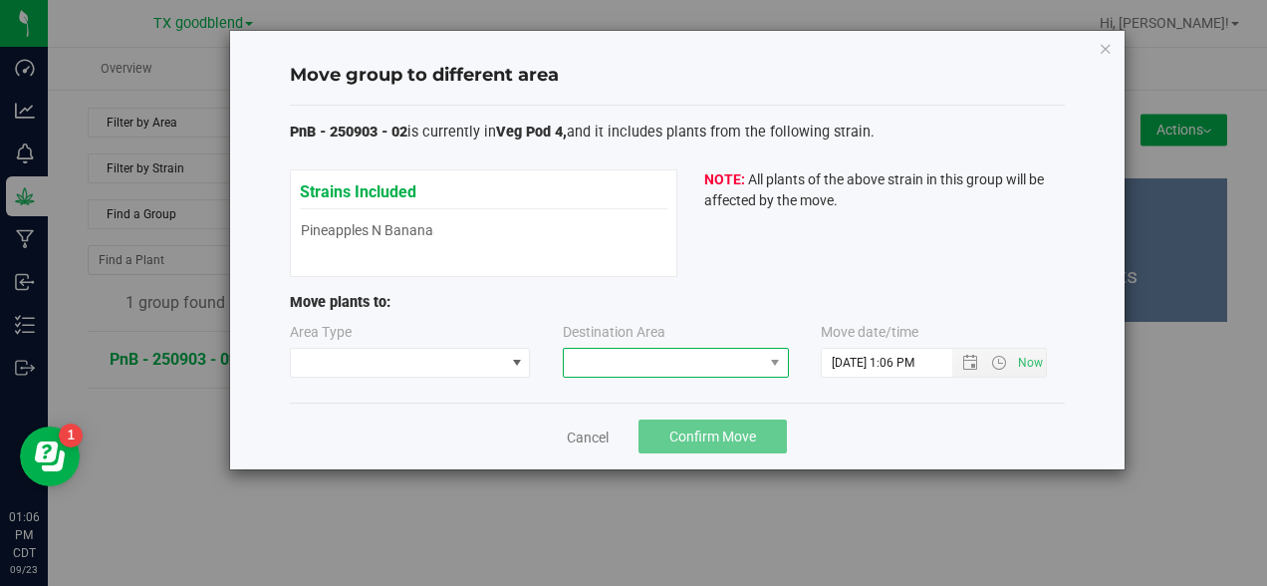
click at [672, 371] on span at bounding box center [663, 363] width 199 height 28
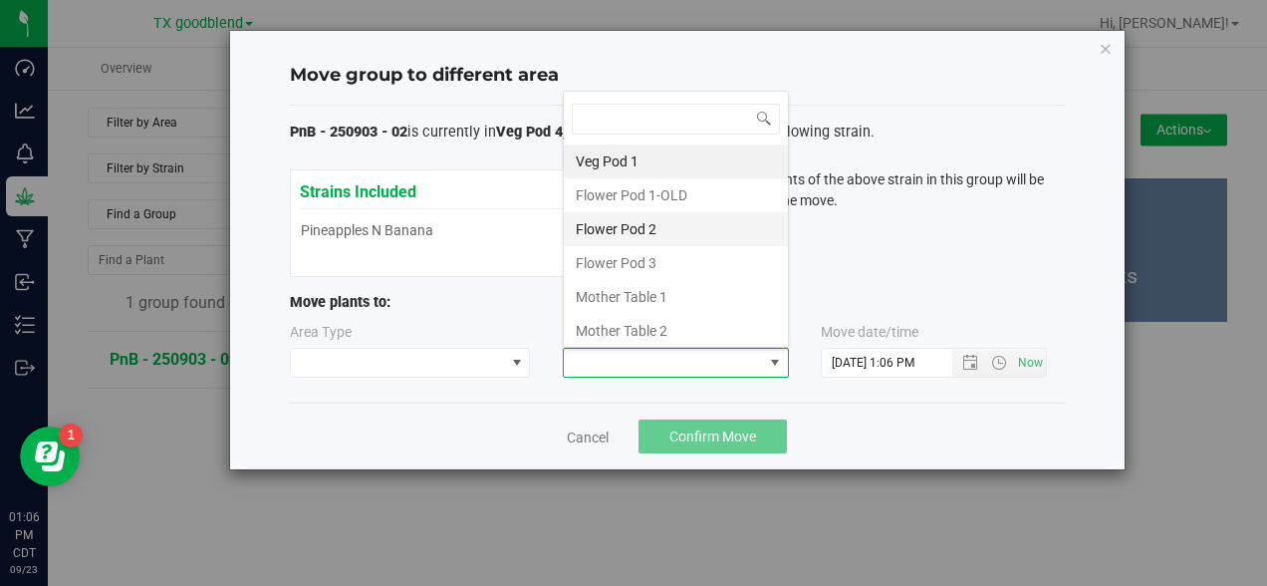
click at [633, 222] on li "Flower Pod 2" at bounding box center [676, 229] width 224 height 34
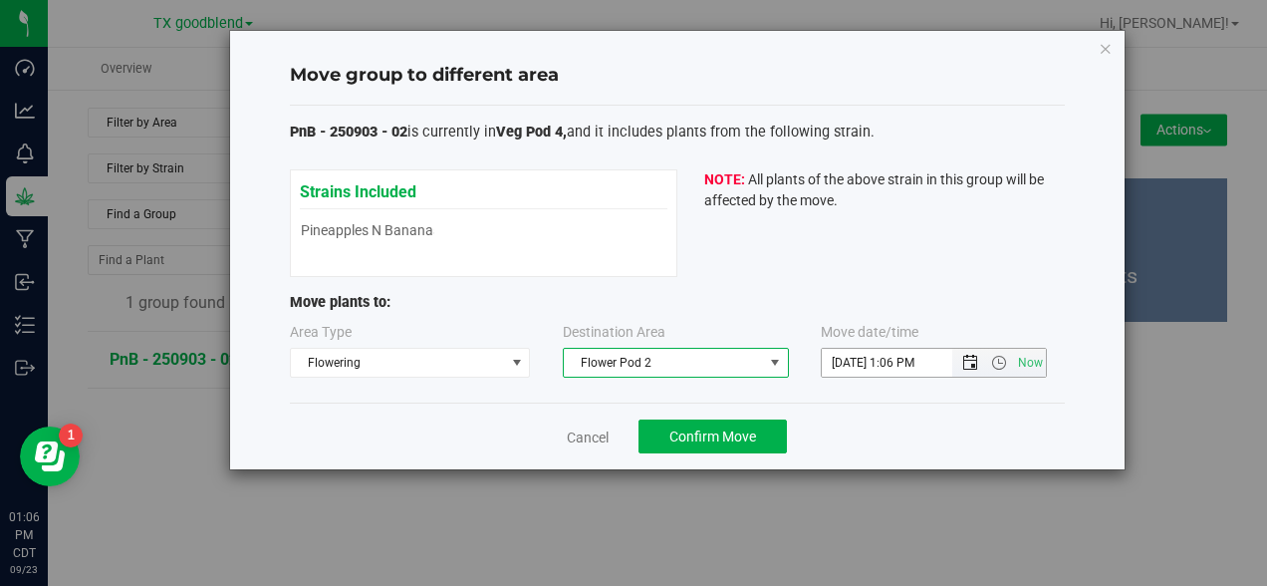
click at [973, 369] on span "Open the date view" at bounding box center [971, 363] width 16 height 16
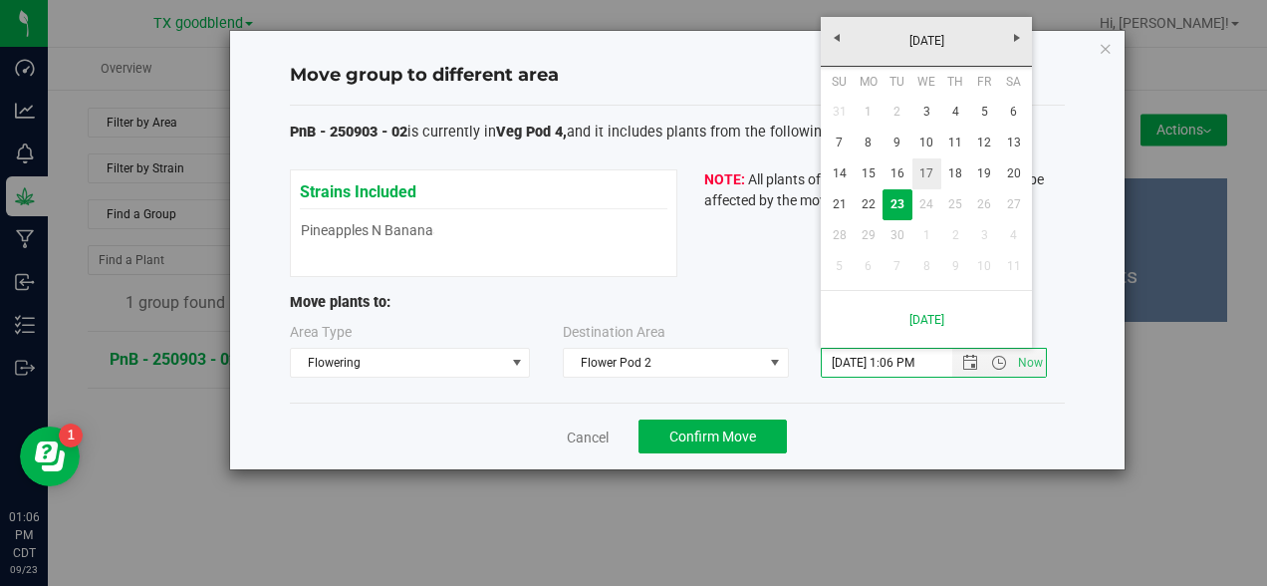
click at [934, 170] on link "17" at bounding box center [927, 173] width 29 height 31
type input "[DATE] 1:06 PM"
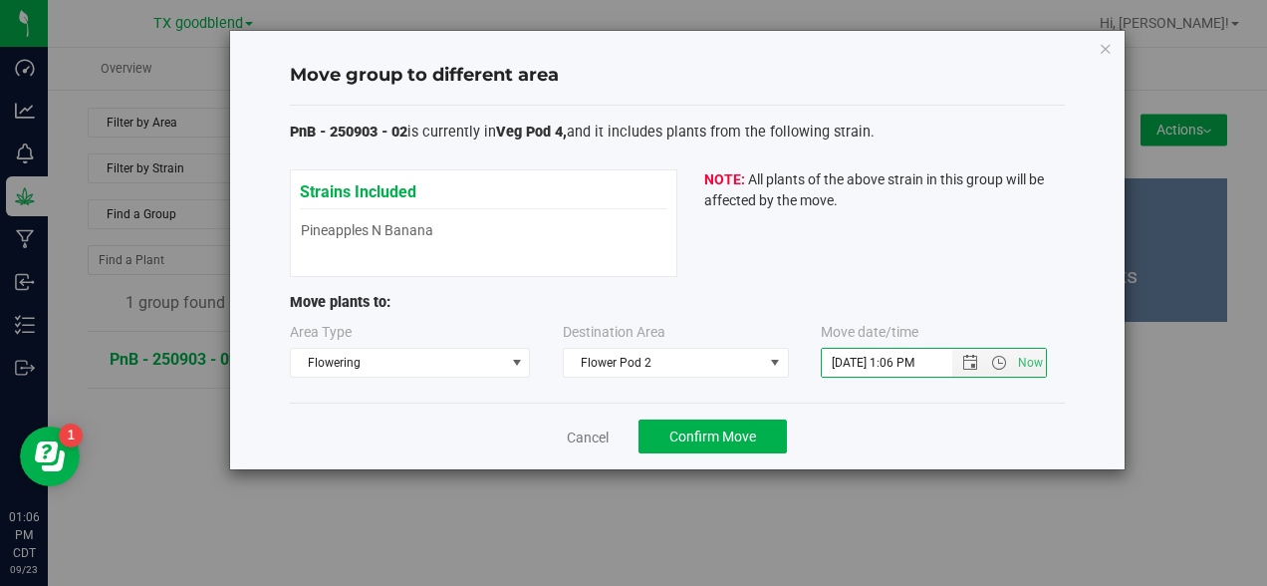
click at [927, 435] on div "Cancel Confirm Move" at bounding box center [677, 436] width 775 height 67
click at [728, 436] on span "Confirm Move" at bounding box center [713, 436] width 87 height 16
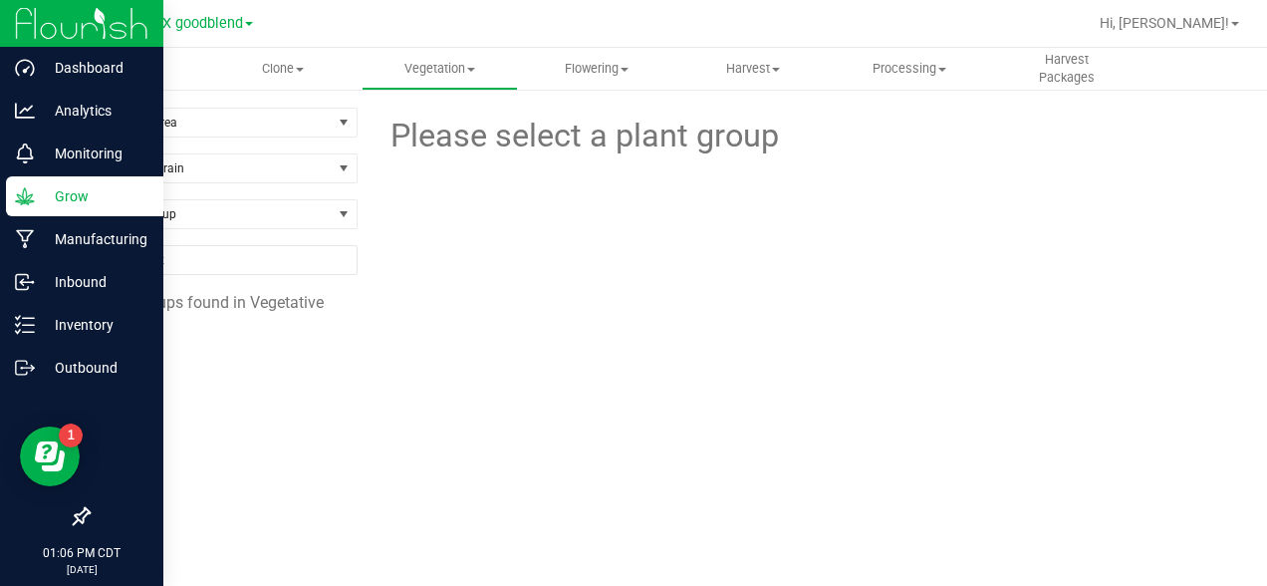
click at [37, 180] on div "Grow" at bounding box center [84, 196] width 157 height 40
